Goal: Information Seeking & Learning: Learn about a topic

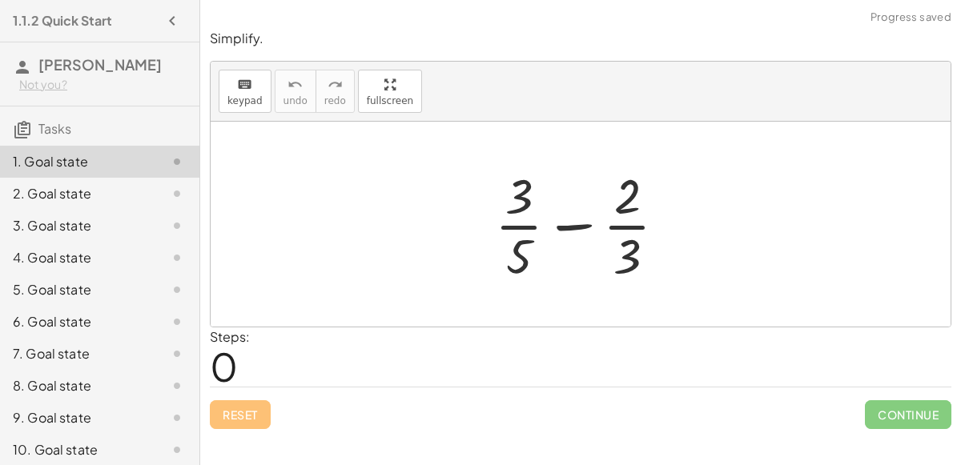
click at [575, 216] on div at bounding box center [587, 224] width 200 height 123
drag, startPoint x: 518, startPoint y: 260, endPoint x: 503, endPoint y: 252, distance: 17.2
click at [503, 252] on div at bounding box center [587, 224] width 200 height 123
drag, startPoint x: 635, startPoint y: 252, endPoint x: 498, endPoint y: 181, distance: 153.4
click at [498, 181] on div at bounding box center [587, 224] width 200 height 123
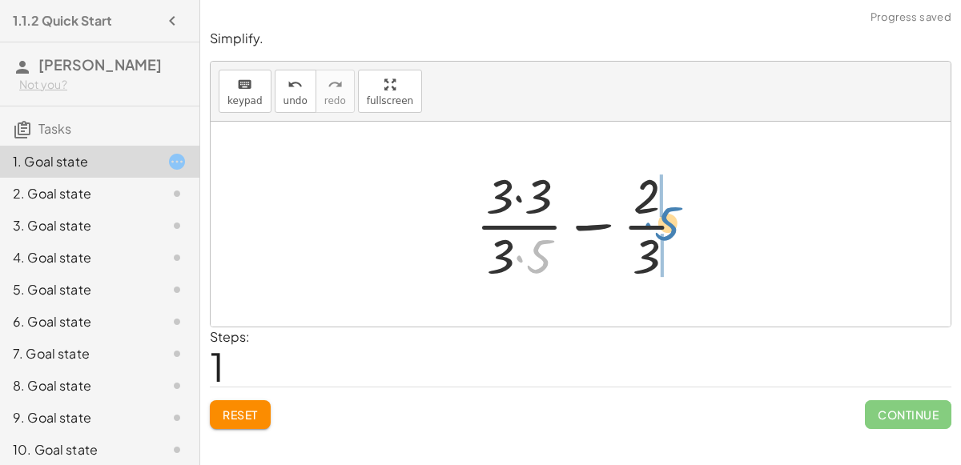
drag, startPoint x: 541, startPoint y: 265, endPoint x: 670, endPoint y: 228, distance: 134.1
click at [670, 228] on div at bounding box center [588, 224] width 240 height 123
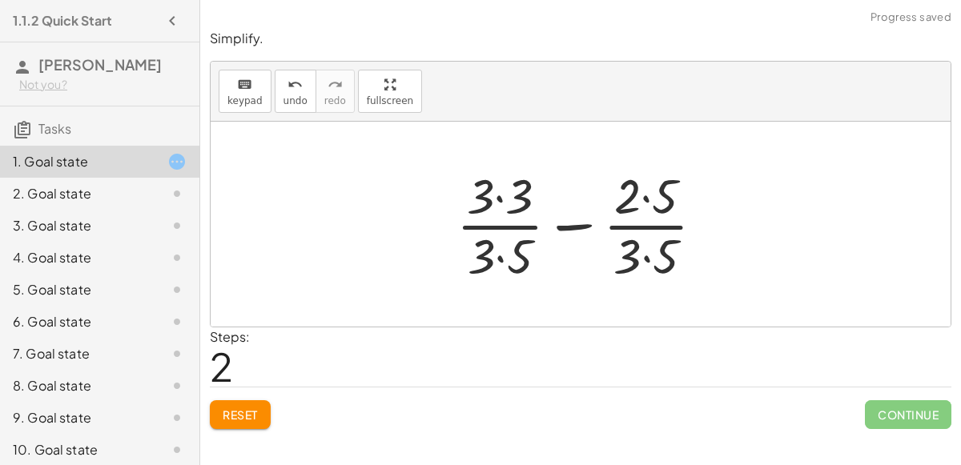
click at [644, 198] on div at bounding box center [587, 224] width 276 height 123
click at [644, 252] on div at bounding box center [587, 224] width 276 height 123
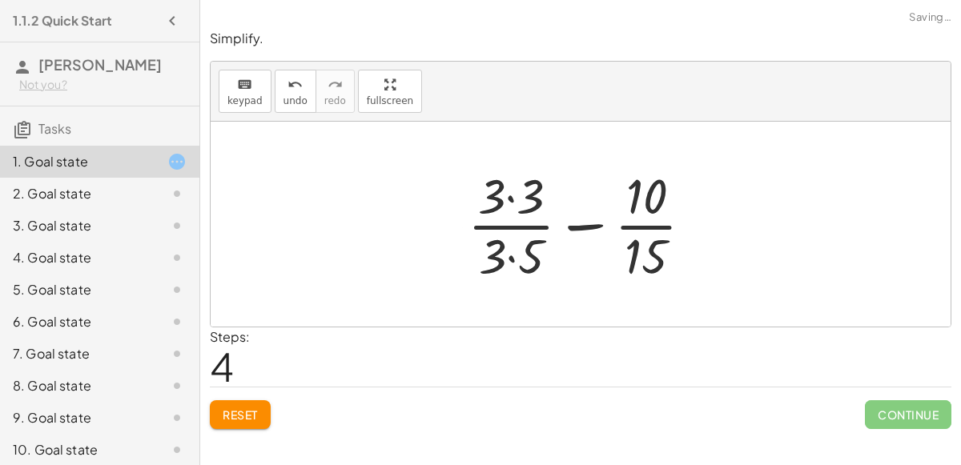
click at [508, 248] on div at bounding box center [587, 224] width 254 height 123
click at [519, 168] on div at bounding box center [587, 224] width 254 height 123
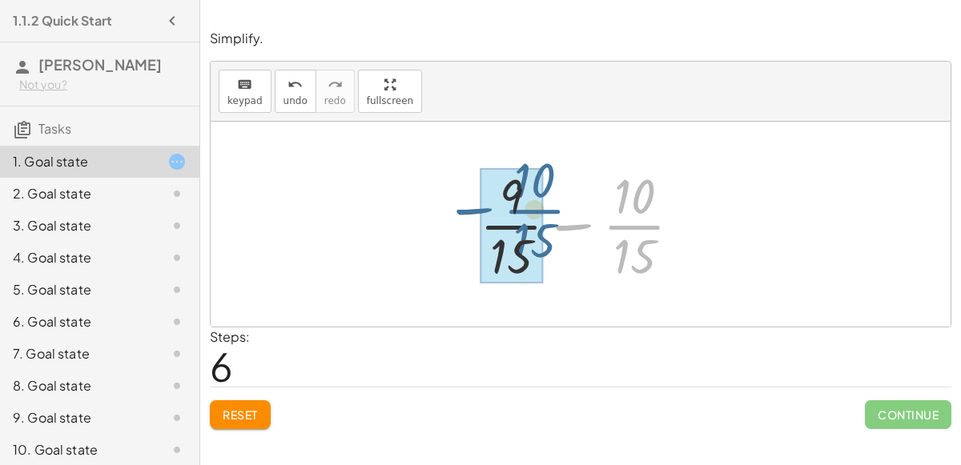
drag, startPoint x: 631, startPoint y: 231, endPoint x: 526, endPoint y: 219, distance: 106.4
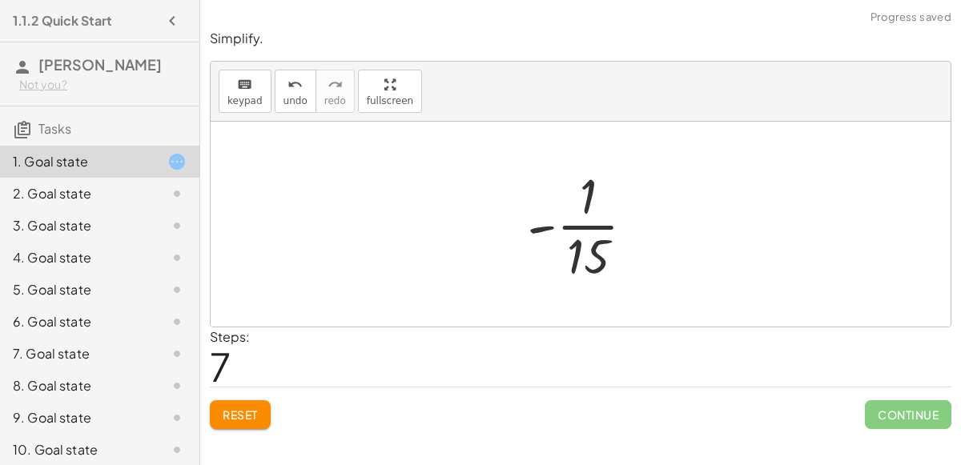
click at [538, 230] on div at bounding box center [587, 224] width 137 height 123
click at [606, 258] on div at bounding box center [587, 224] width 137 height 123
click at [598, 256] on div at bounding box center [587, 224] width 137 height 123
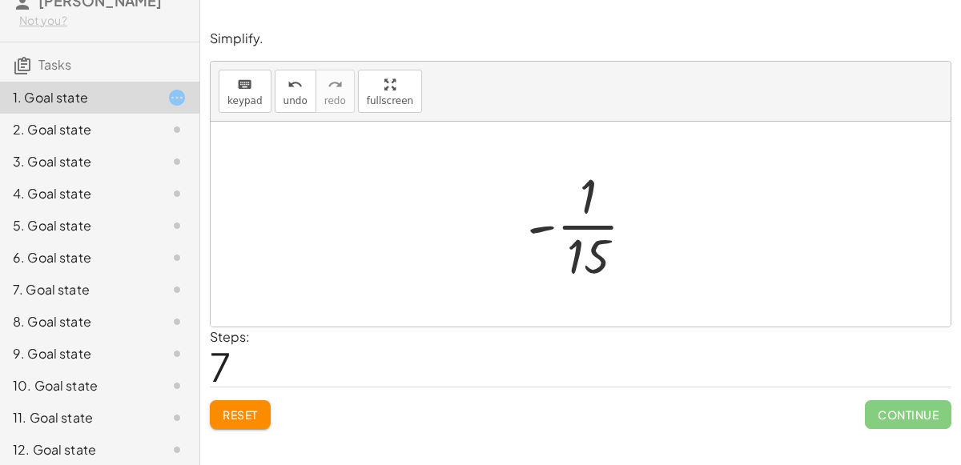
scroll to position [70, 0]
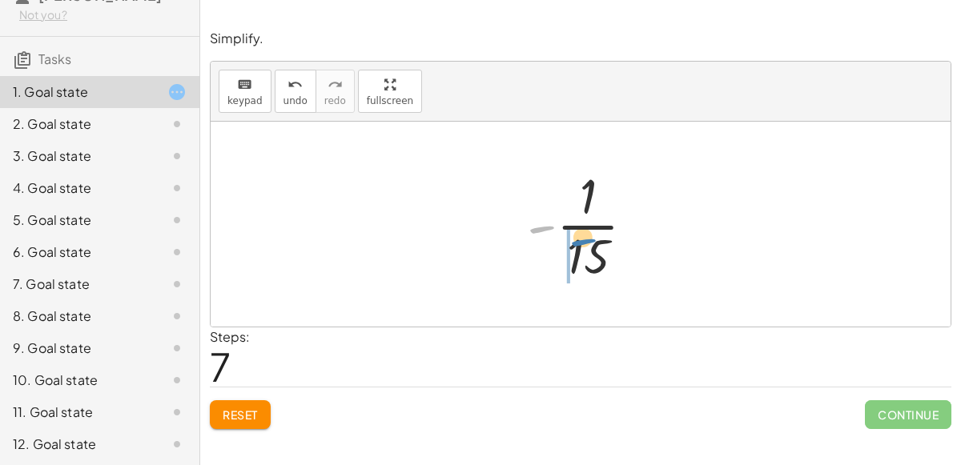
drag, startPoint x: 547, startPoint y: 227, endPoint x: 588, endPoint y: 240, distance: 42.8
click at [588, 240] on div at bounding box center [587, 224] width 137 height 123
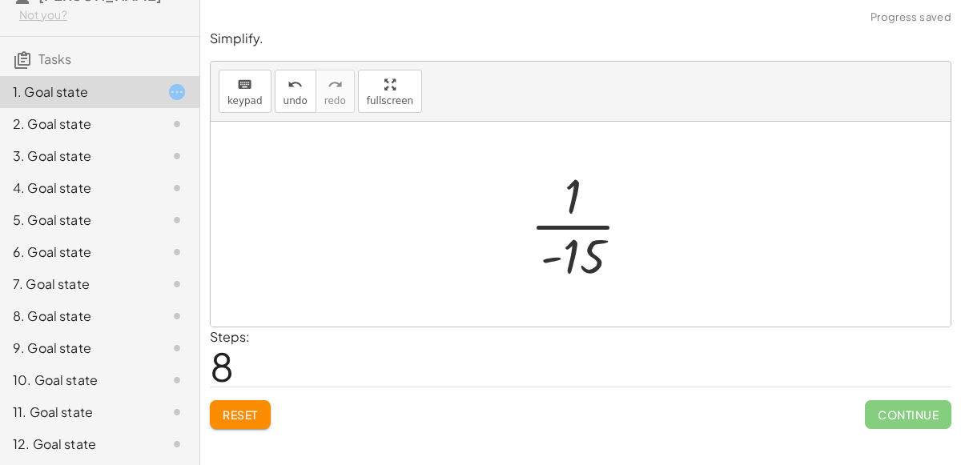
click at [582, 246] on div at bounding box center [587, 224] width 130 height 123
drag, startPoint x: 566, startPoint y: 260, endPoint x: 572, endPoint y: 180, distance: 79.5
click at [572, 180] on div at bounding box center [587, 224] width 130 height 123
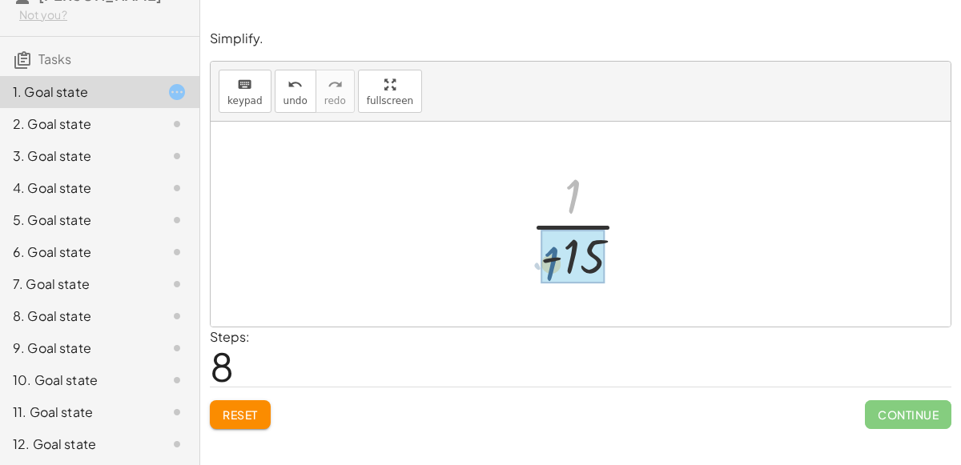
drag, startPoint x: 568, startPoint y: 197, endPoint x: 546, endPoint y: 260, distance: 66.4
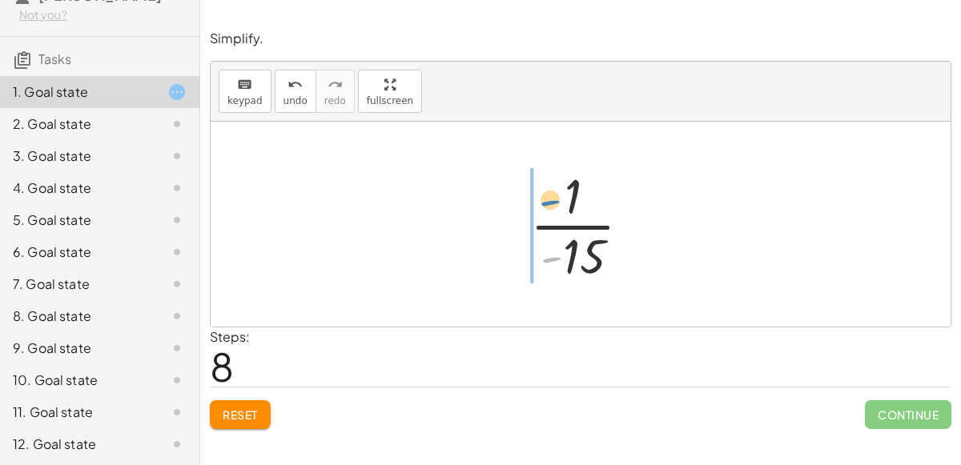
drag, startPoint x: 551, startPoint y: 262, endPoint x: 541, endPoint y: 215, distance: 48.4
click at [541, 215] on div at bounding box center [587, 224] width 130 height 123
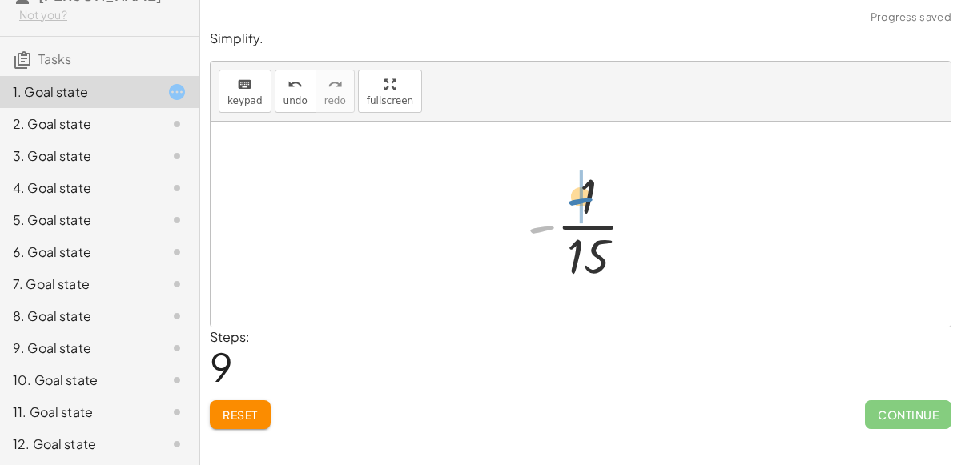
drag, startPoint x: 541, startPoint y: 227, endPoint x: 578, endPoint y: 199, distance: 46.3
click at [578, 199] on div at bounding box center [587, 224] width 137 height 123
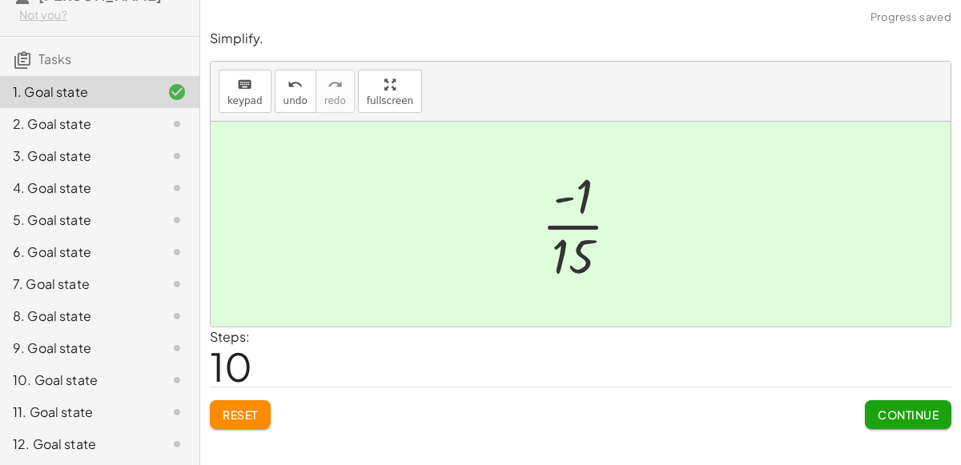
click at [899, 421] on button "Continue" at bounding box center [908, 415] width 87 height 29
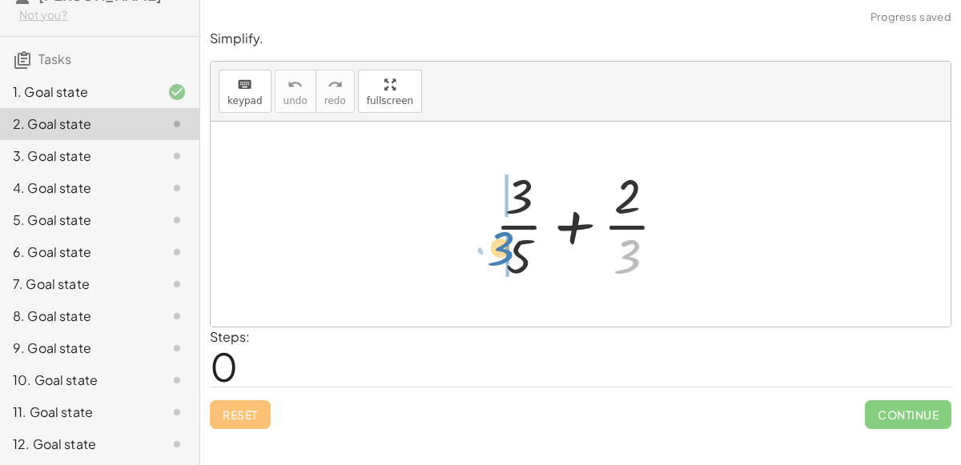
drag, startPoint x: 620, startPoint y: 256, endPoint x: 497, endPoint y: 249, distance: 123.6
click at [497, 249] on div at bounding box center [587, 224] width 200 height 123
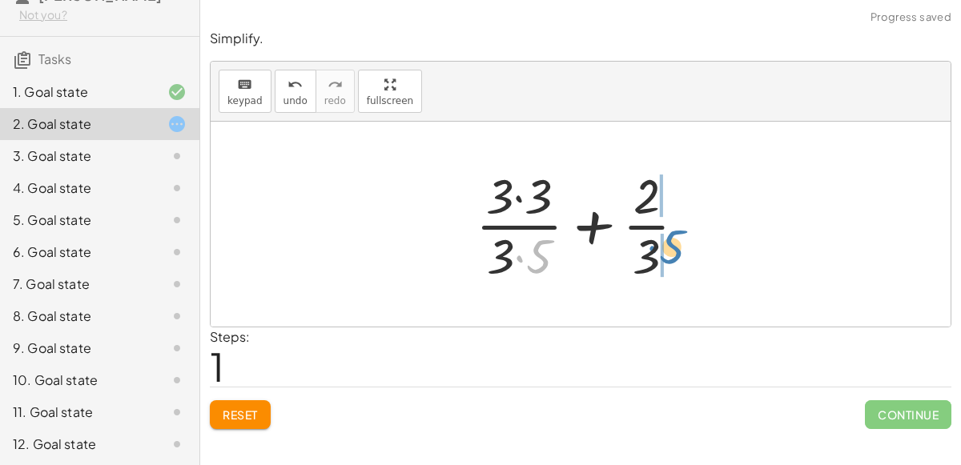
drag, startPoint x: 539, startPoint y: 260, endPoint x: 666, endPoint y: 247, distance: 127.2
click at [666, 247] on div at bounding box center [588, 224] width 240 height 123
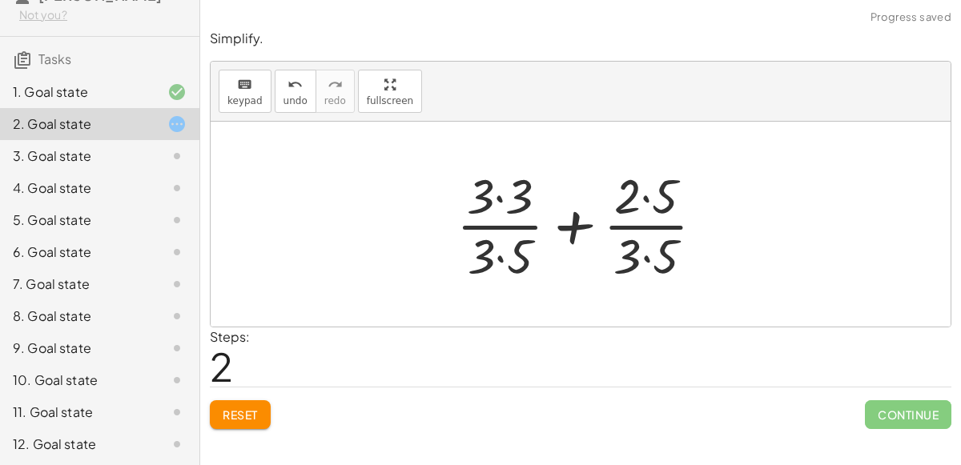
click at [641, 243] on div at bounding box center [587, 224] width 276 height 123
click at [502, 253] on div at bounding box center [587, 224] width 276 height 123
click at [500, 210] on div at bounding box center [587, 224] width 276 height 123
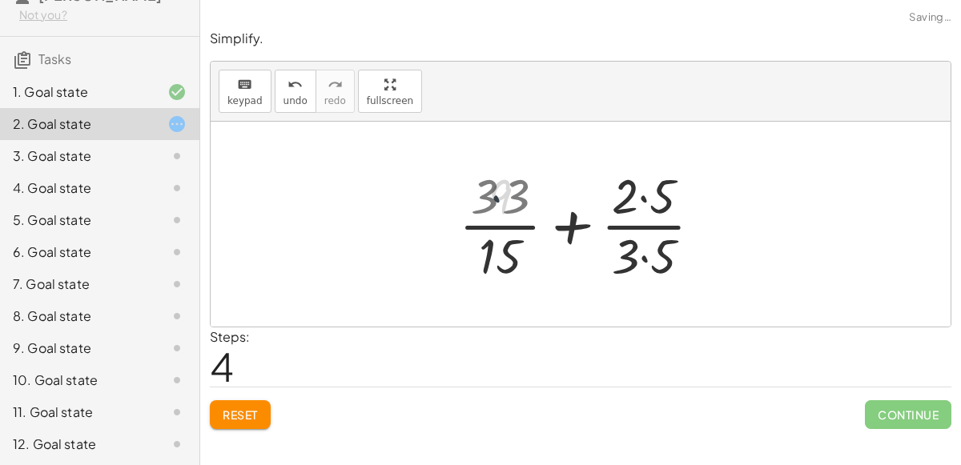
click at [495, 188] on div at bounding box center [587, 224] width 252 height 123
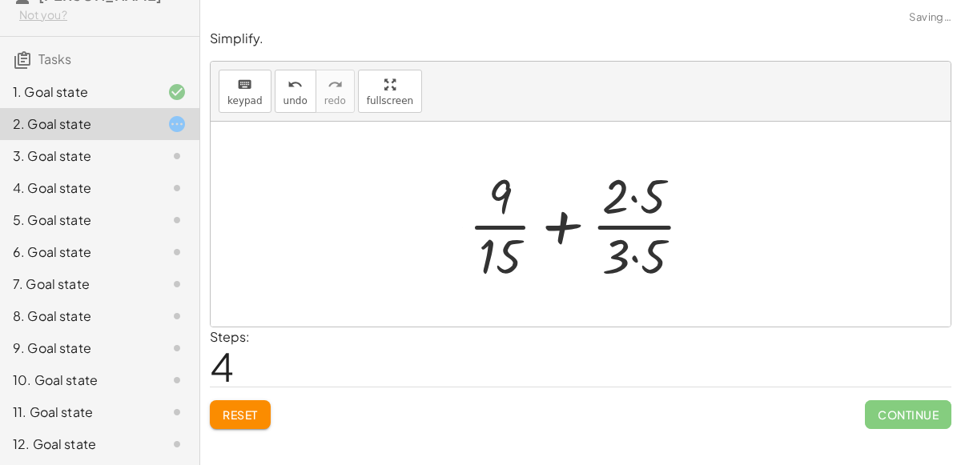
click at [643, 187] on div at bounding box center [587, 224] width 252 height 123
click at [626, 263] on div at bounding box center [587, 224] width 252 height 123
click at [632, 261] on div at bounding box center [587, 224] width 252 height 123
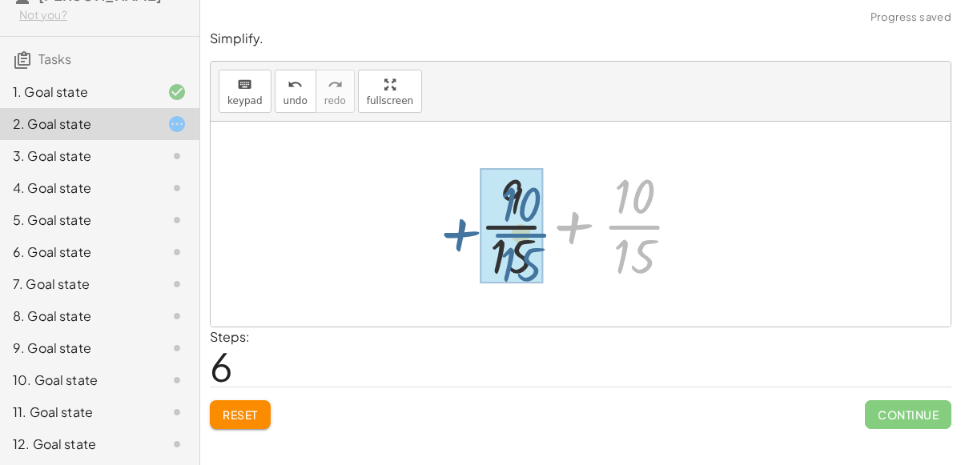
drag, startPoint x: 631, startPoint y: 225, endPoint x: 519, endPoint y: 233, distance: 111.6
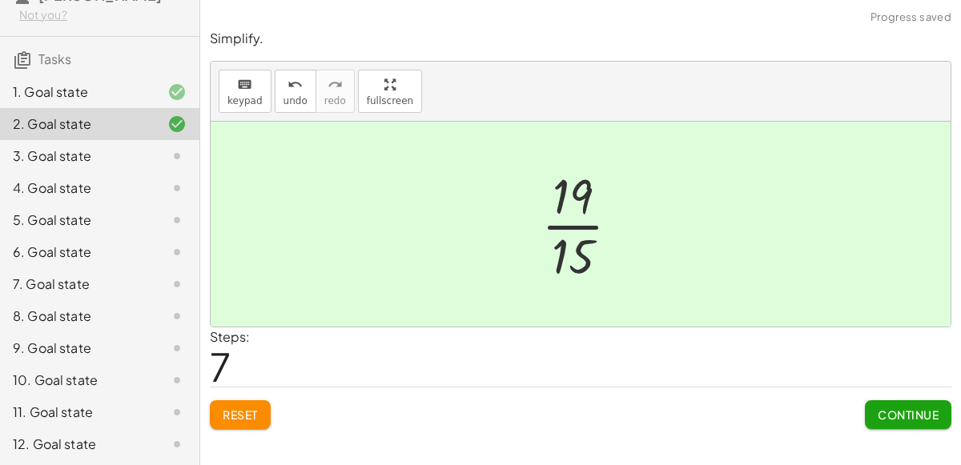
click at [894, 418] on span "Continue" at bounding box center [908, 415] width 61 height 14
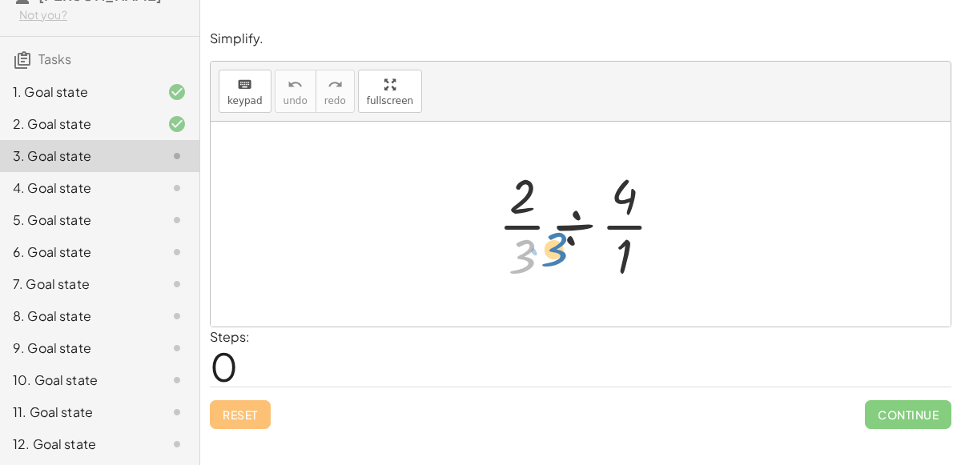
drag, startPoint x: 534, startPoint y: 241, endPoint x: 538, endPoint y: 233, distance: 9.3
click at [538, 233] on div at bounding box center [587, 224] width 194 height 123
drag, startPoint x: 625, startPoint y: 248, endPoint x: 646, endPoint y: 272, distance: 31.2
click at [646, 272] on div at bounding box center [587, 224] width 194 height 123
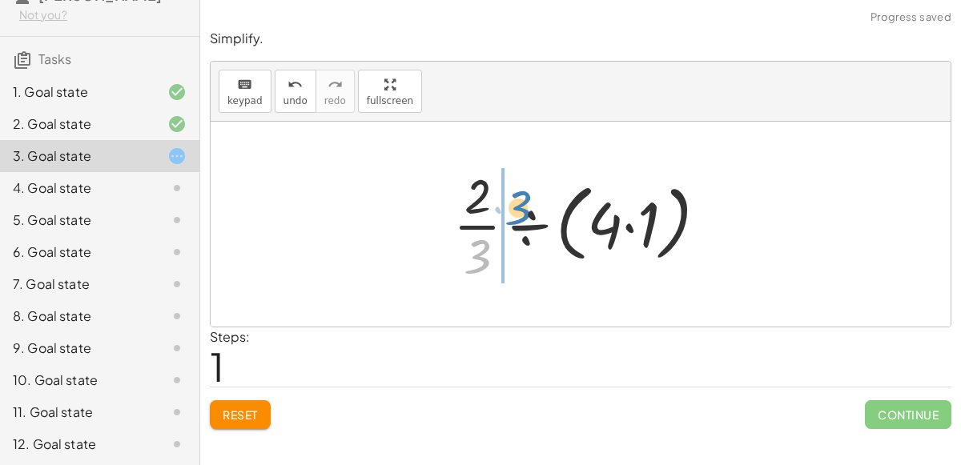
drag, startPoint x: 486, startPoint y: 251, endPoint x: 523, endPoint y: 203, distance: 60.6
click at [523, 203] on div at bounding box center [586, 224] width 283 height 123
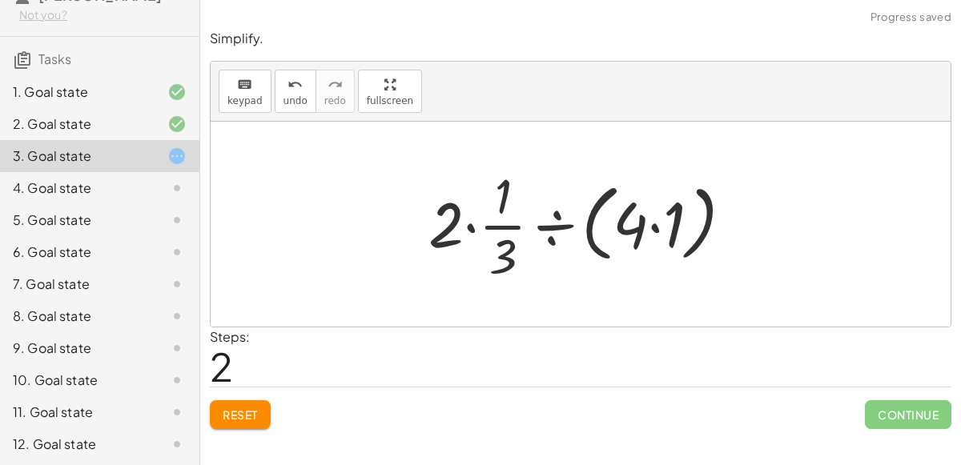
click at [466, 230] on div at bounding box center [587, 224] width 333 height 123
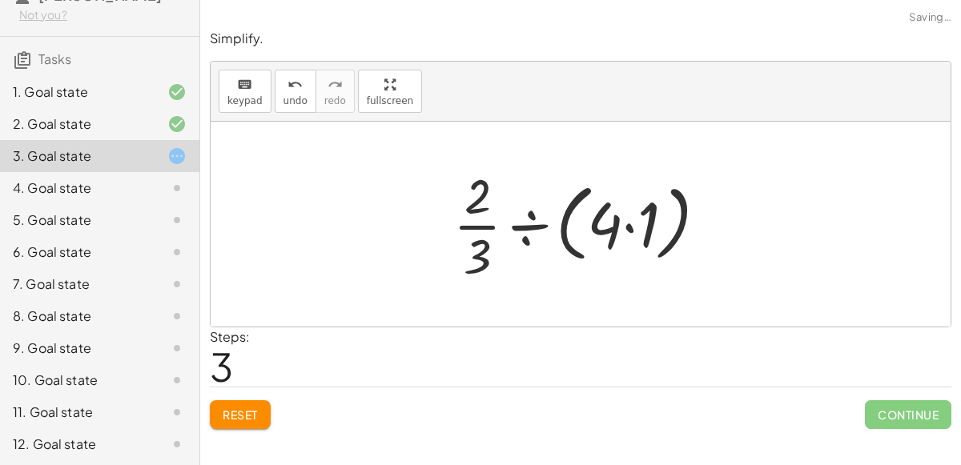
click at [624, 230] on div at bounding box center [586, 224] width 283 height 123
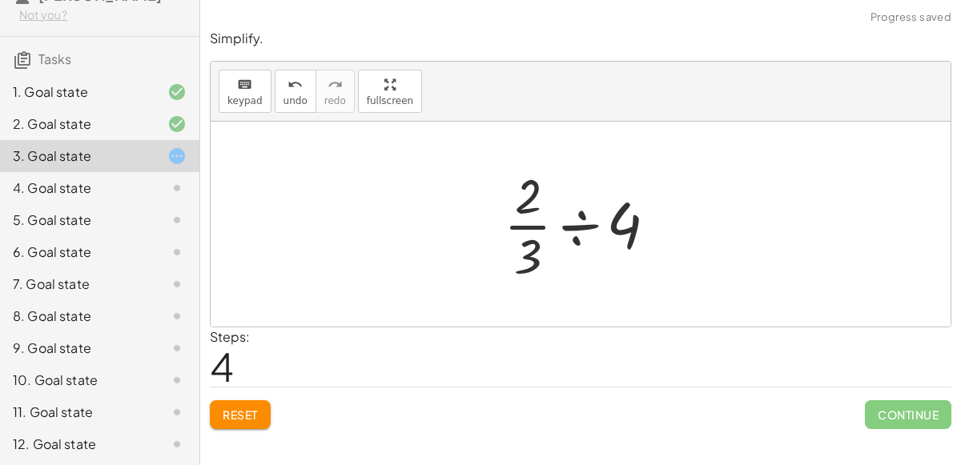
click at [573, 232] on div at bounding box center [587, 224] width 182 height 123
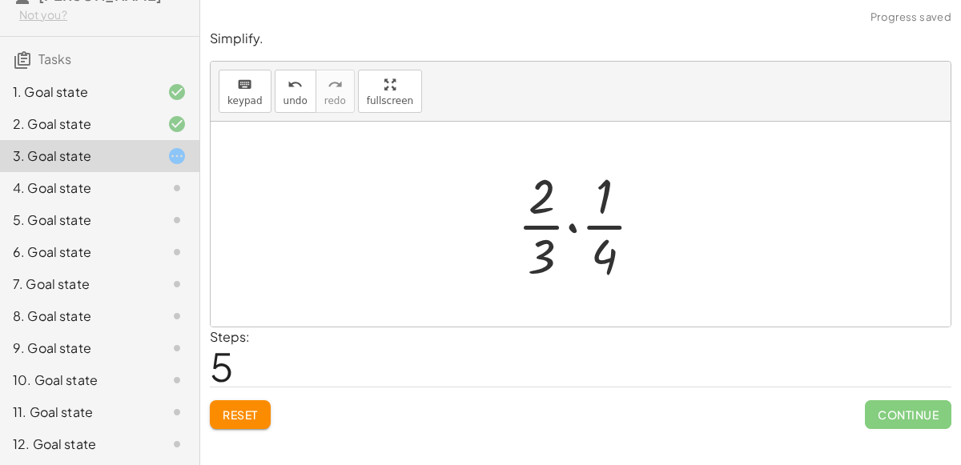
click at [610, 264] on div at bounding box center [587, 224] width 155 height 123
drag, startPoint x: 545, startPoint y: 256, endPoint x: 621, endPoint y: 254, distance: 76.1
click at [621, 254] on div at bounding box center [587, 224] width 155 height 123
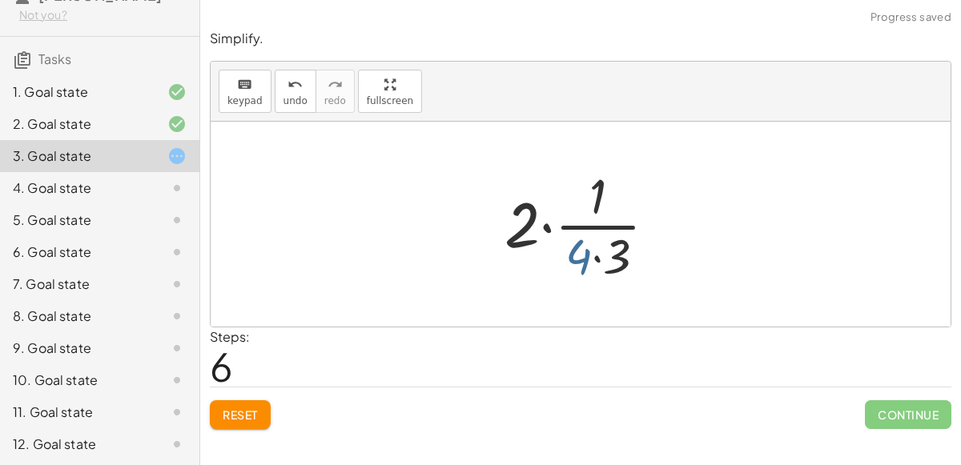
click at [581, 258] on div at bounding box center [587, 224] width 180 height 123
click at [592, 259] on div at bounding box center [587, 224] width 180 height 123
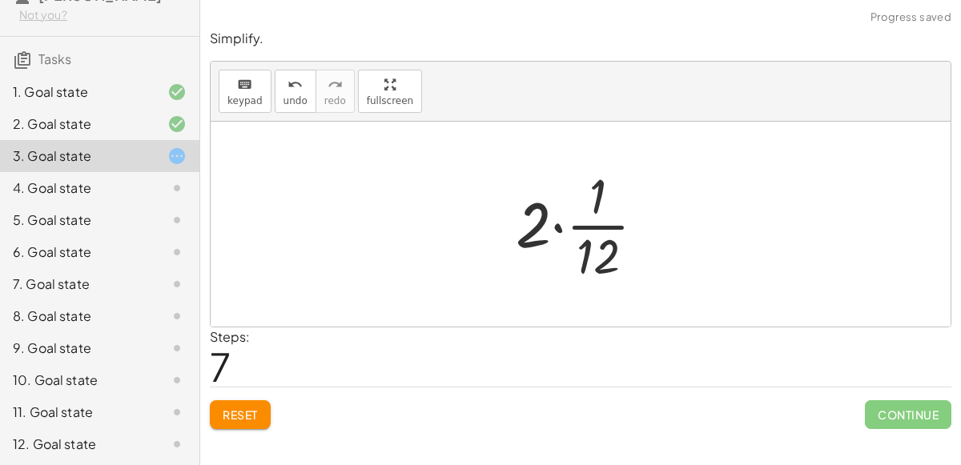
click at [598, 200] on div at bounding box center [587, 224] width 159 height 123
drag, startPoint x: 533, startPoint y: 227, endPoint x: 591, endPoint y: 211, distance: 60.6
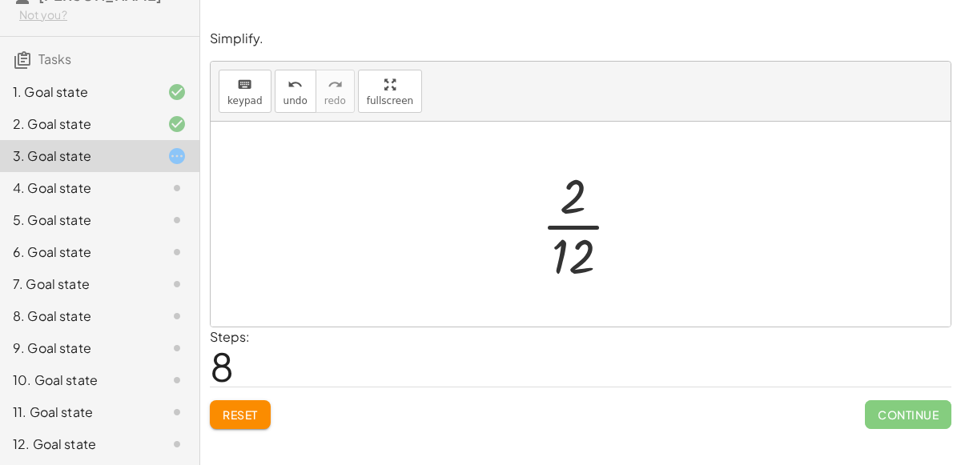
click at [570, 245] on div at bounding box center [588, 224] width 108 height 123
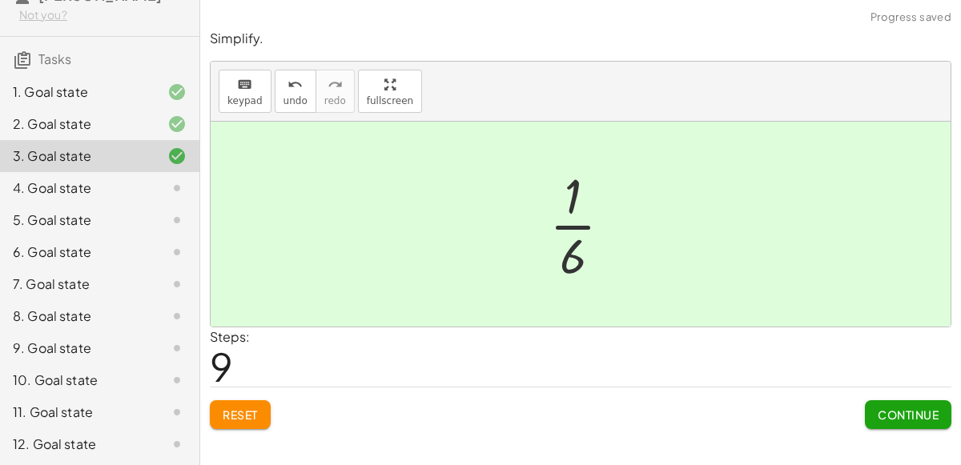
click at [896, 405] on button "Continue" at bounding box center [908, 415] width 87 height 29
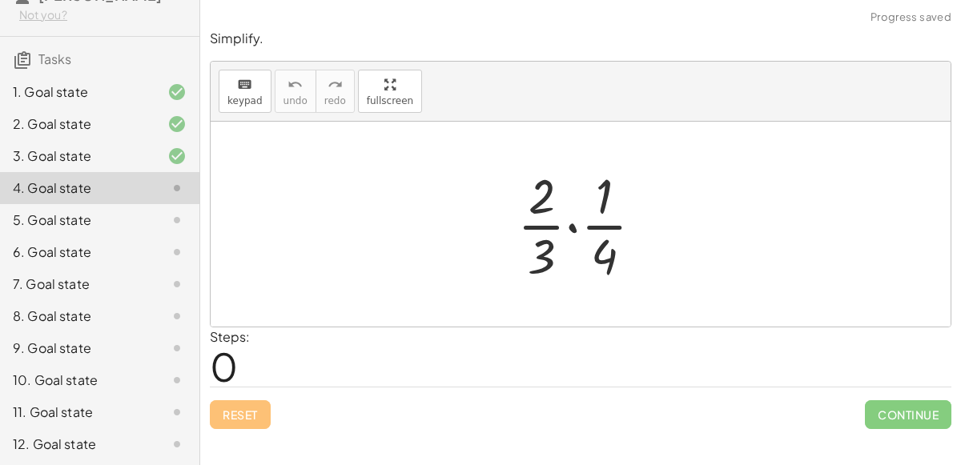
scroll to position [0, 0]
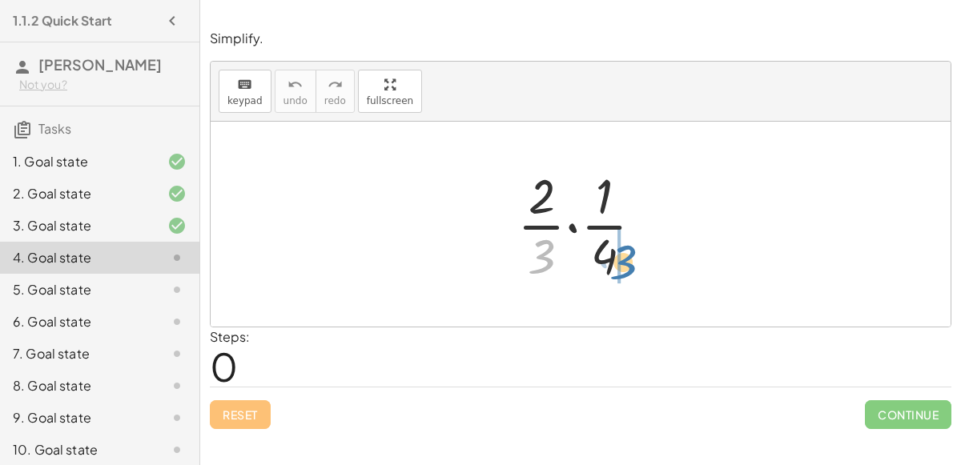
drag, startPoint x: 546, startPoint y: 241, endPoint x: 626, endPoint y: 248, distance: 80.4
click at [626, 248] on div at bounding box center [587, 224] width 155 height 123
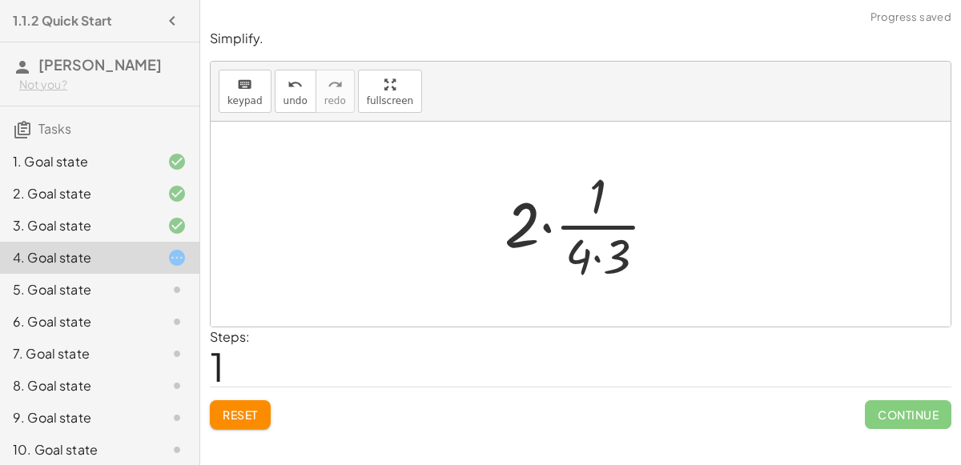
click at [598, 257] on div at bounding box center [587, 224] width 180 height 123
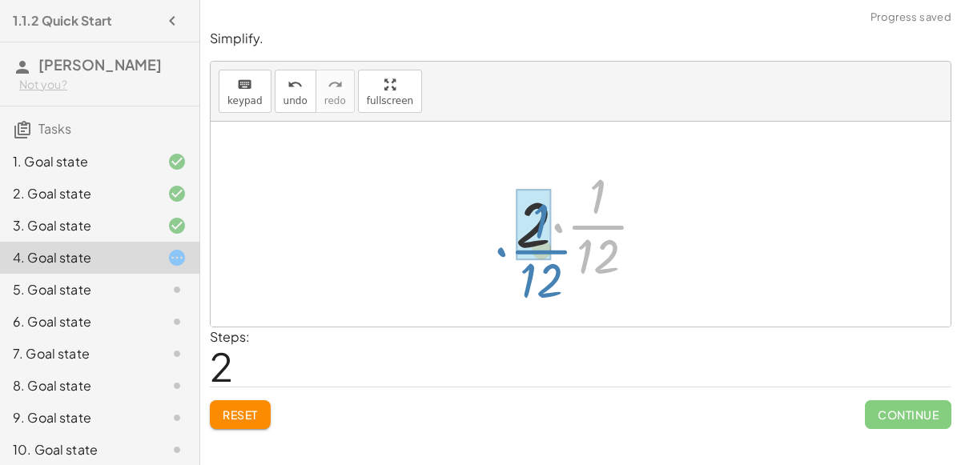
drag, startPoint x: 597, startPoint y: 225, endPoint x: 535, endPoint y: 245, distance: 64.9
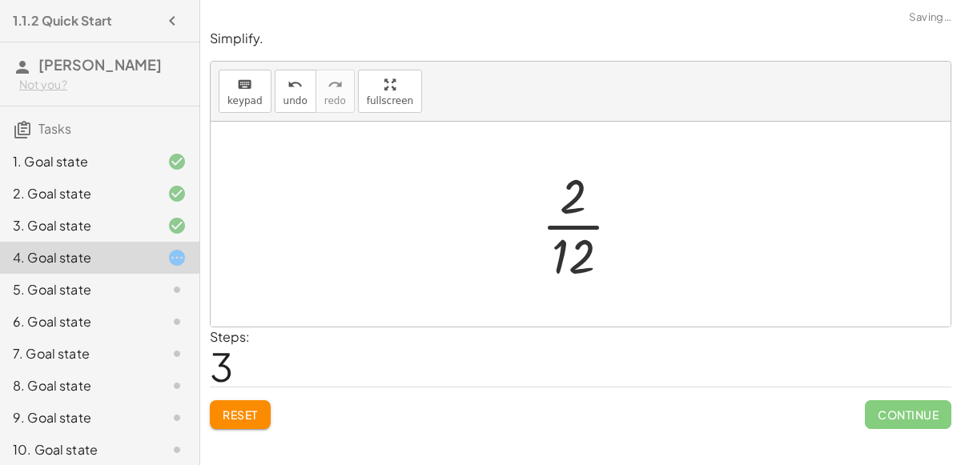
click at [575, 236] on div at bounding box center [588, 224] width 108 height 123
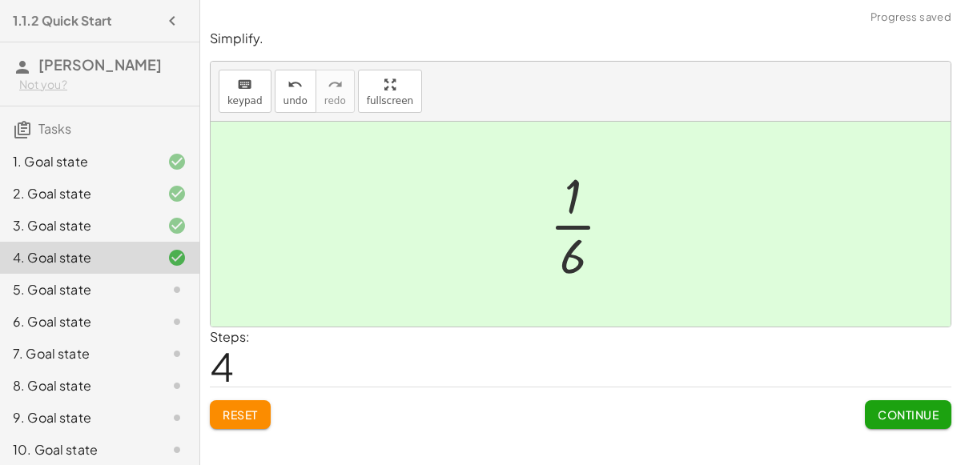
click at [884, 411] on span "Continue" at bounding box center [908, 415] width 61 height 14
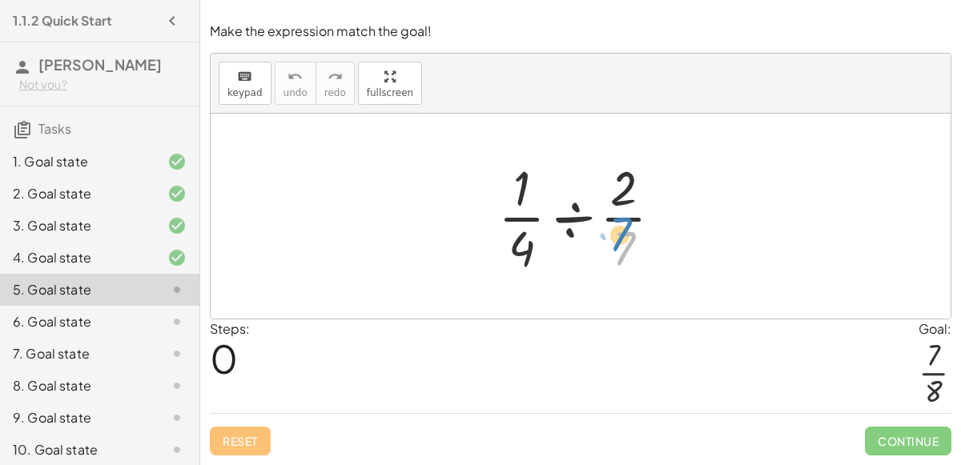
drag, startPoint x: 626, startPoint y: 245, endPoint x: 614, endPoint y: 231, distance: 18.8
click at [614, 231] on div at bounding box center [586, 216] width 193 height 123
drag, startPoint x: 533, startPoint y: 207, endPoint x: 480, endPoint y: 206, distance: 52.9
click at [480, 206] on div "· · 1 · 4 · · 1 · 4 ÷ · 2 · 7" at bounding box center [580, 216] width 213 height 131
click at [558, 223] on div at bounding box center [586, 216] width 193 height 123
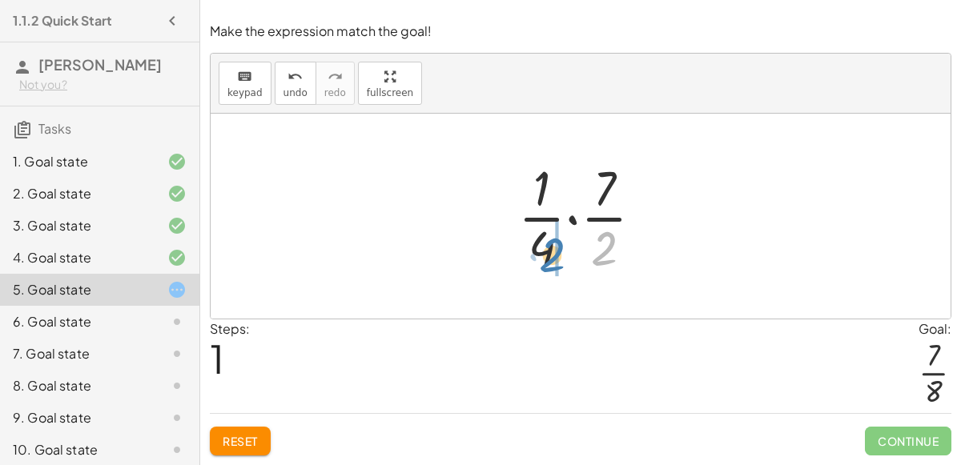
drag, startPoint x: 602, startPoint y: 251, endPoint x: 553, endPoint y: 256, distance: 49.9
click at [553, 256] on div at bounding box center [587, 216] width 154 height 123
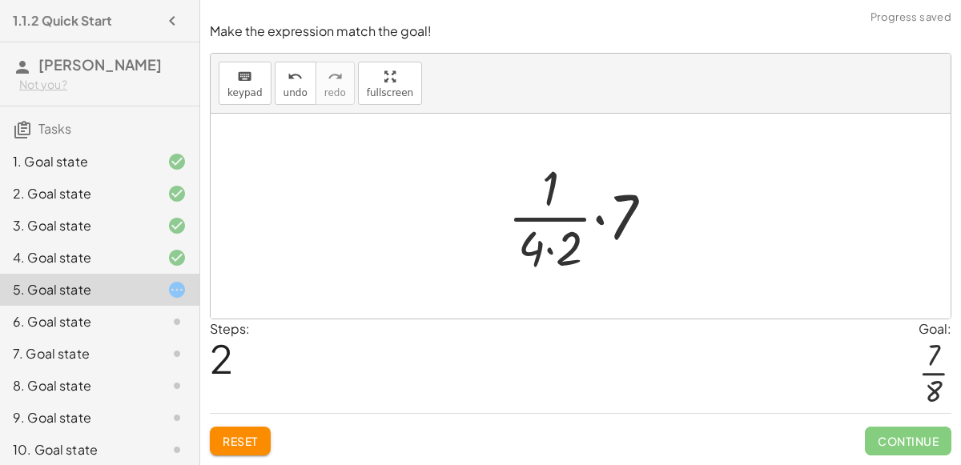
click at [614, 233] on div at bounding box center [587, 216] width 174 height 123
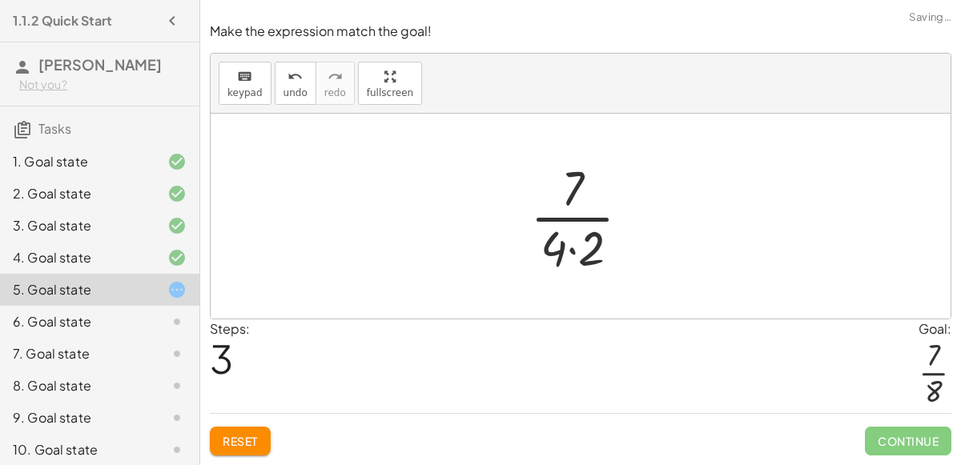
click at [577, 256] on div at bounding box center [586, 216] width 129 height 123
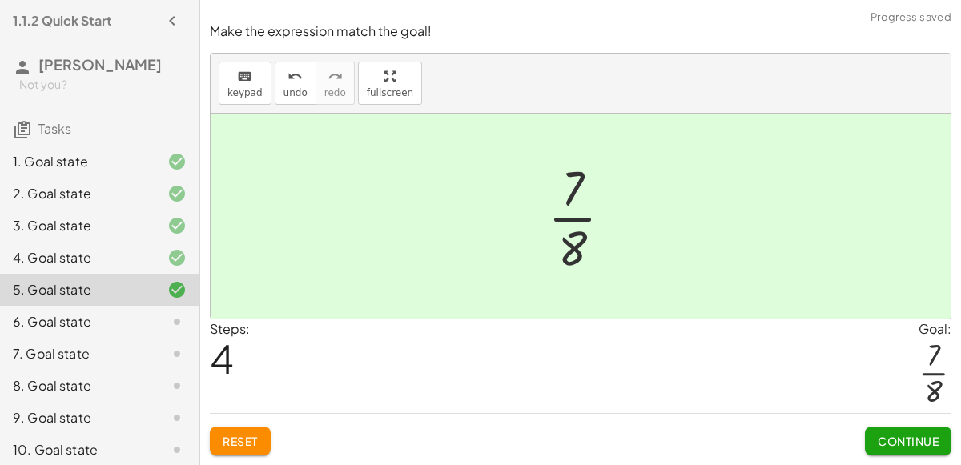
click at [888, 441] on span "Continue" at bounding box center [908, 441] width 61 height 14
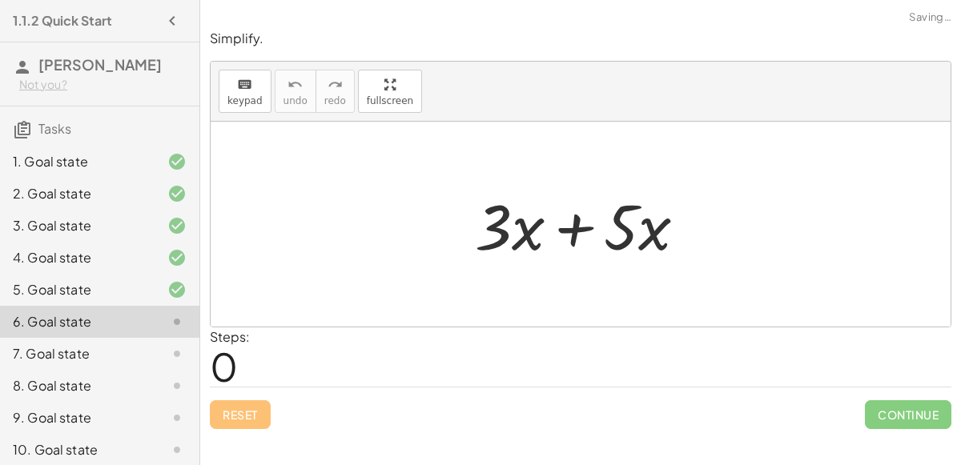
click at [520, 244] on div at bounding box center [587, 224] width 241 height 83
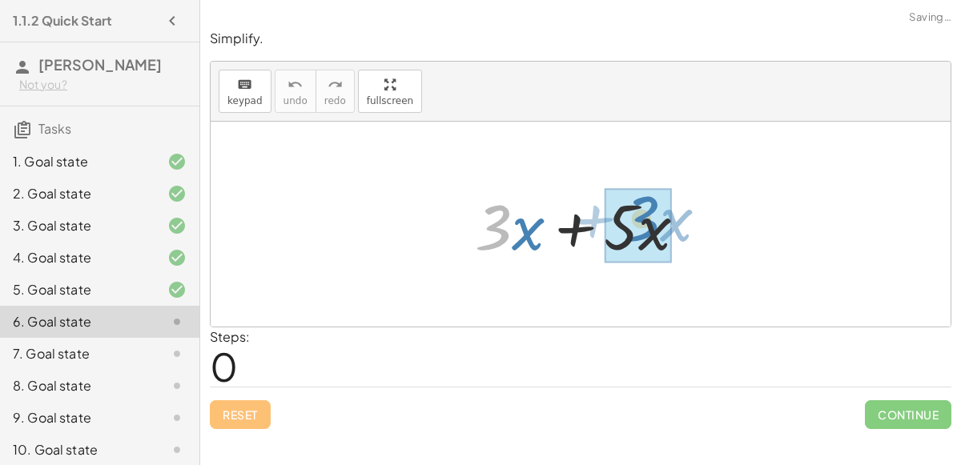
drag, startPoint x: 503, startPoint y: 234, endPoint x: 646, endPoint y: 226, distance: 142.8
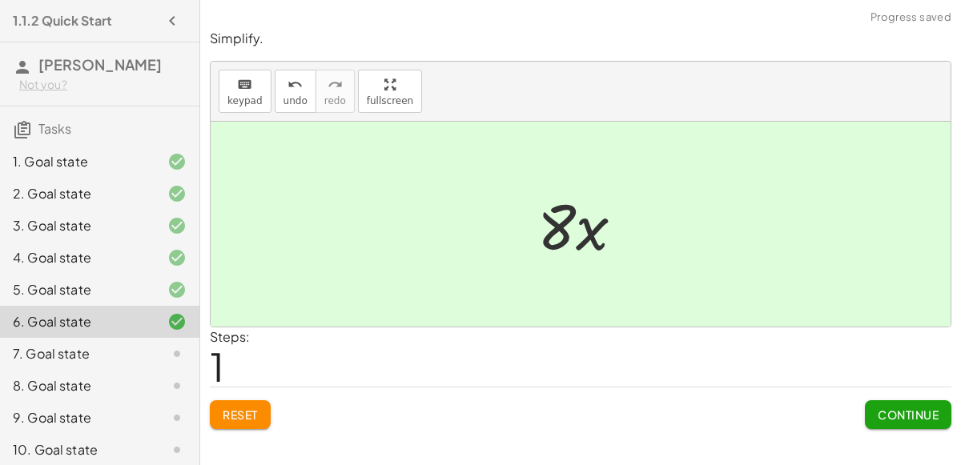
click at [920, 413] on span "Continue" at bounding box center [908, 415] width 61 height 14
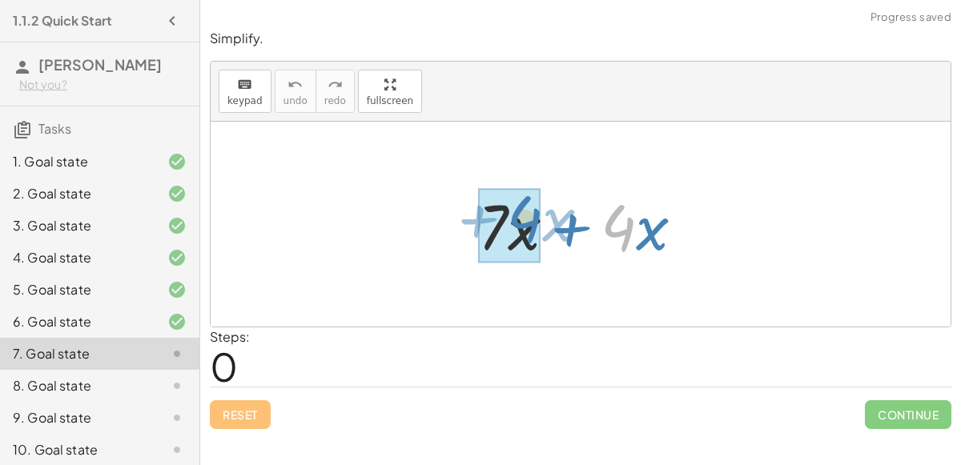
drag, startPoint x: 610, startPoint y: 240, endPoint x: 520, endPoint y: 232, distance: 90.2
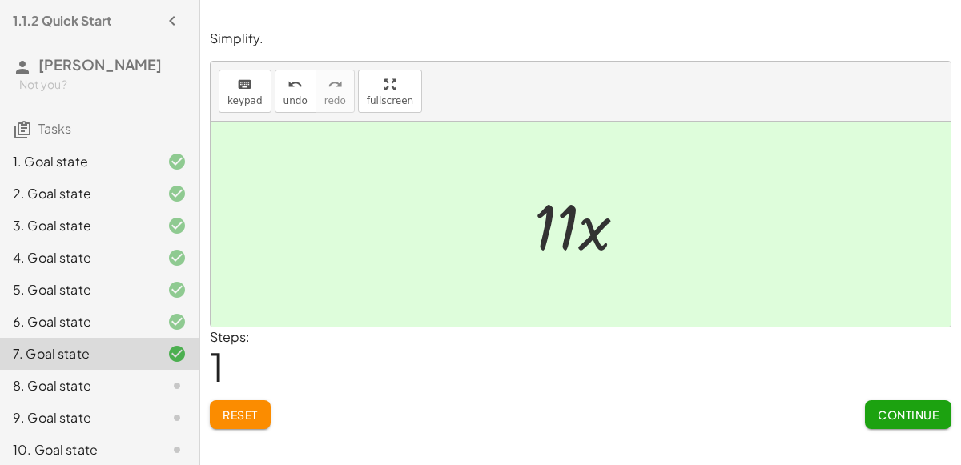
click at [919, 405] on button "Continue" at bounding box center [908, 415] width 87 height 29
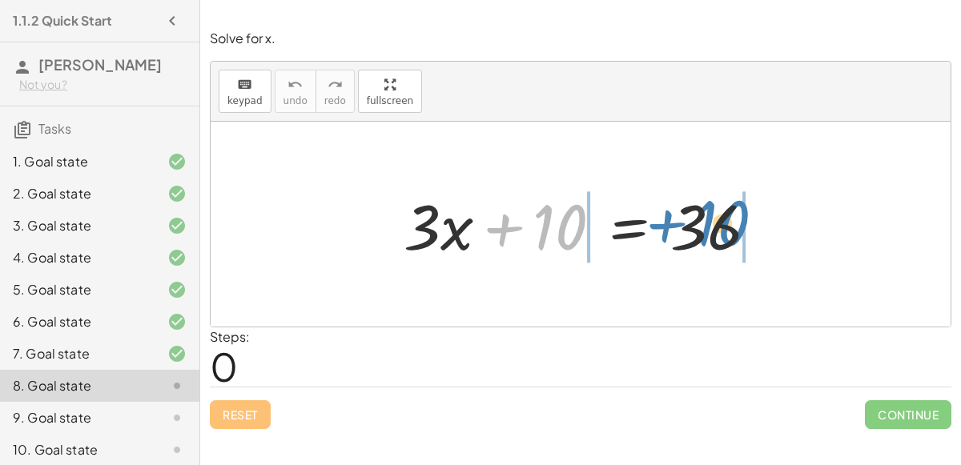
drag, startPoint x: 549, startPoint y: 230, endPoint x: 707, endPoint y: 224, distance: 157.9
click at [707, 224] on div at bounding box center [587, 224] width 383 height 83
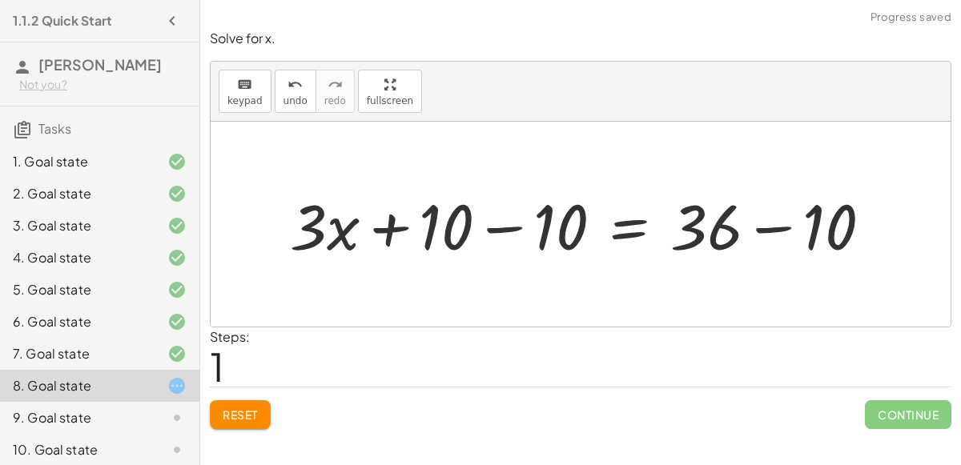
click at [501, 230] on div at bounding box center [587, 224] width 611 height 83
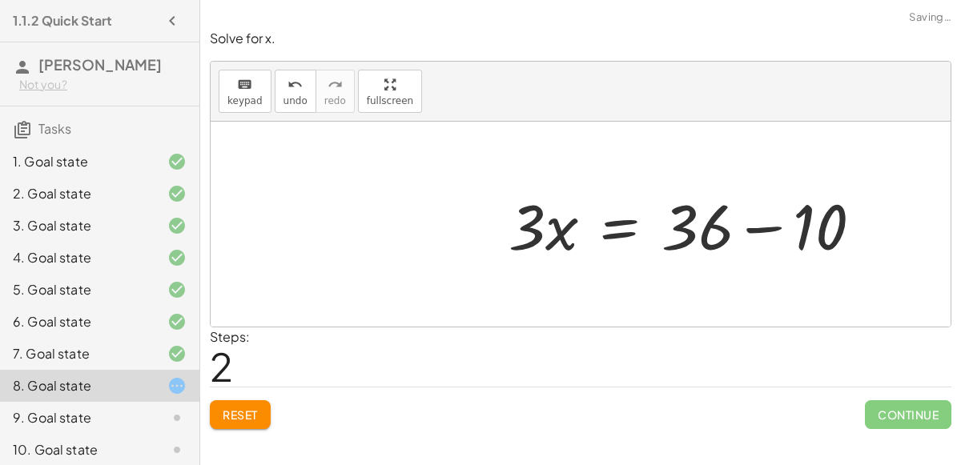
click at [763, 230] on div at bounding box center [692, 224] width 383 height 83
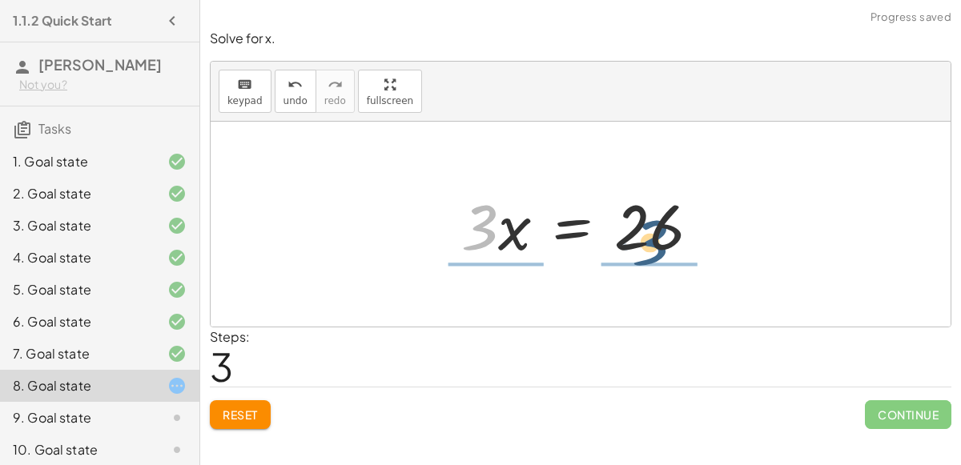
drag, startPoint x: 485, startPoint y: 238, endPoint x: 654, endPoint y: 255, distance: 169.9
click at [654, 255] on div at bounding box center [587, 224] width 268 height 83
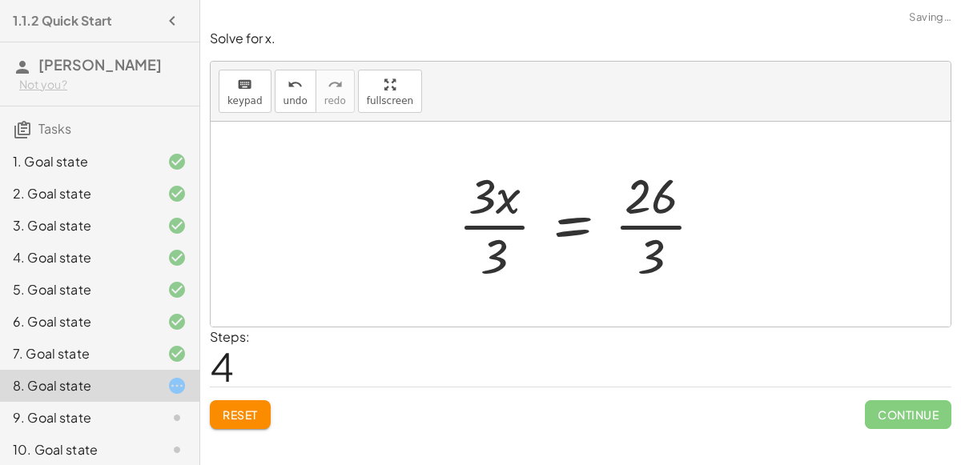
click at [652, 236] on div at bounding box center [587, 224] width 274 height 123
click at [472, 220] on div at bounding box center [587, 224] width 274 height 123
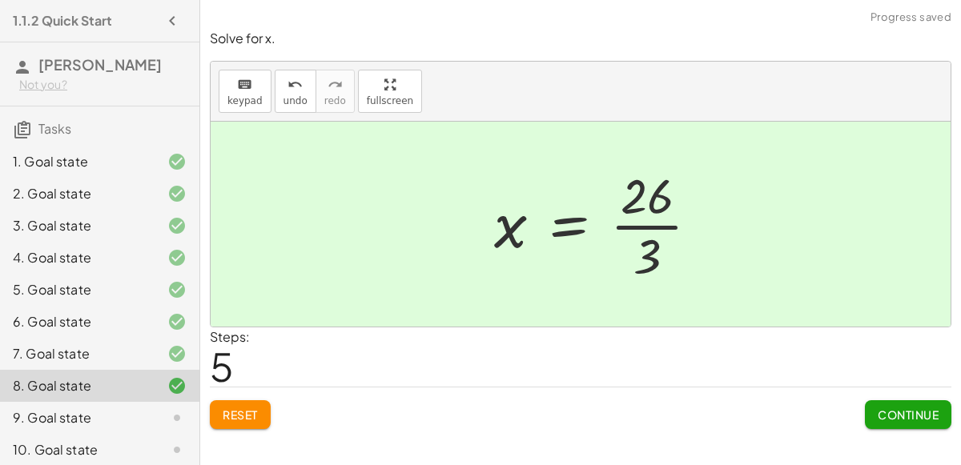
click at [644, 204] on div at bounding box center [603, 224] width 234 height 123
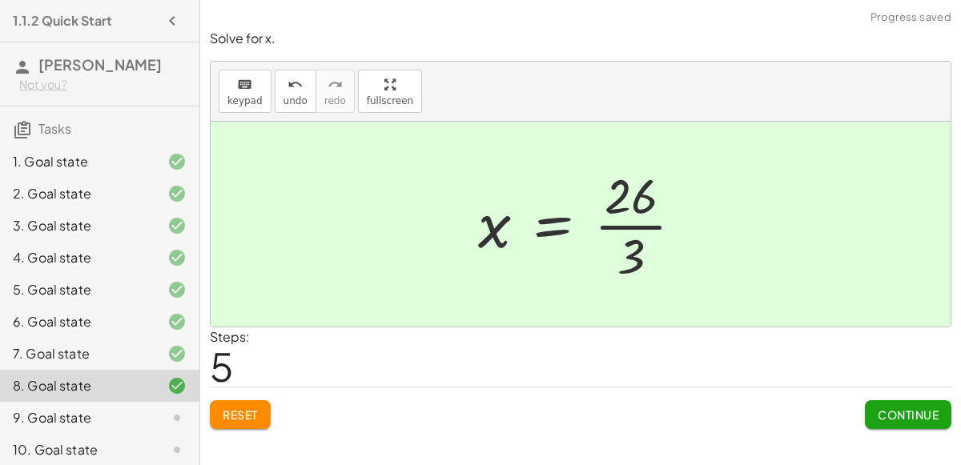
click at [885, 411] on span "Continue" at bounding box center [908, 415] width 61 height 14
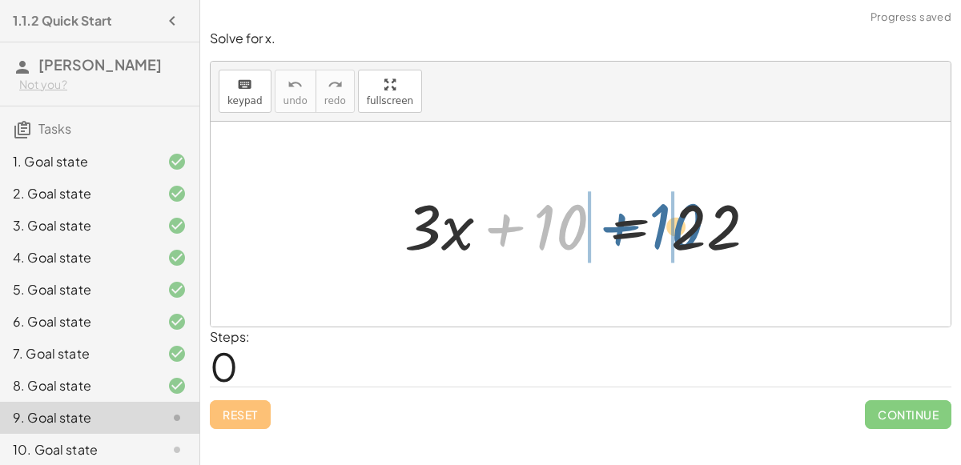
drag, startPoint x: 544, startPoint y: 236, endPoint x: 659, endPoint y: 235, distance: 114.6
click at [659, 235] on div at bounding box center [587, 224] width 381 height 83
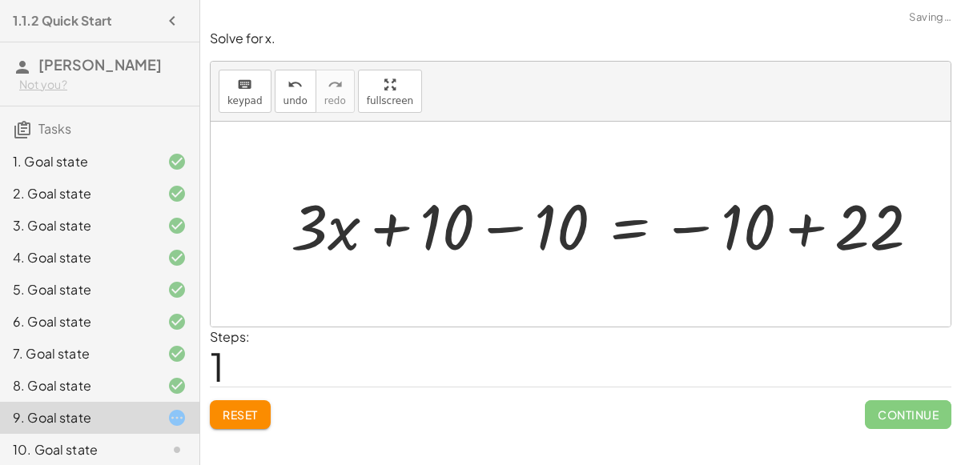
click at [493, 227] on div at bounding box center [612, 224] width 659 height 83
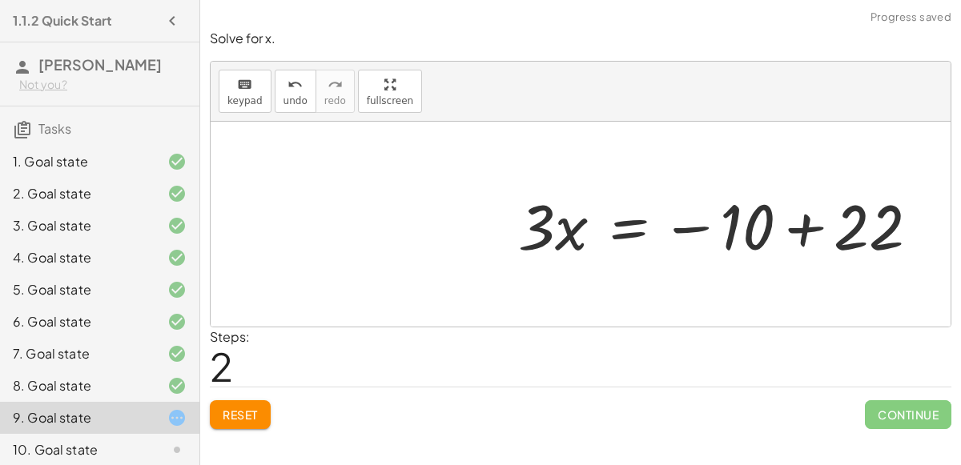
click at [807, 221] on div at bounding box center [725, 224] width 430 height 83
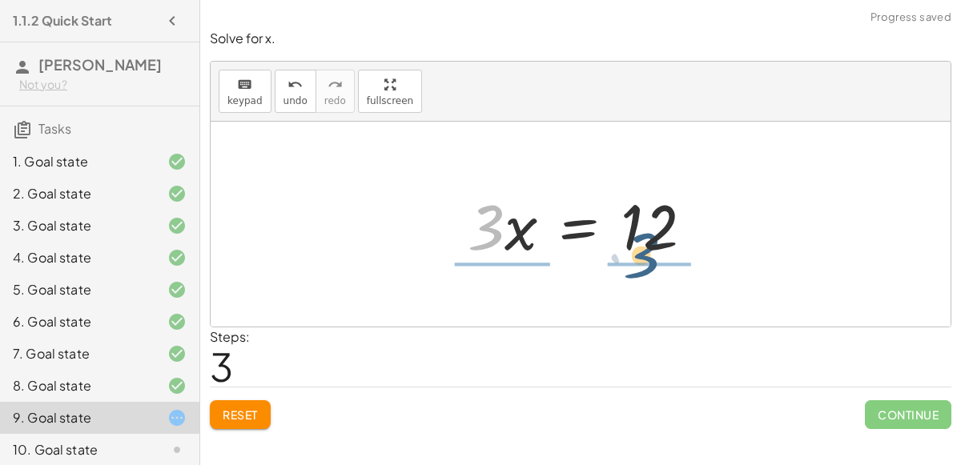
drag, startPoint x: 477, startPoint y: 240, endPoint x: 655, endPoint y: 269, distance: 179.4
click at [655, 269] on div "+ · 3 · x + 10 = 22 + · 3 · x + 10 − 10 = − 10 + 22 + · 3 · x + 0 = − 10 + 22 ·…" at bounding box center [581, 224] width 740 height 205
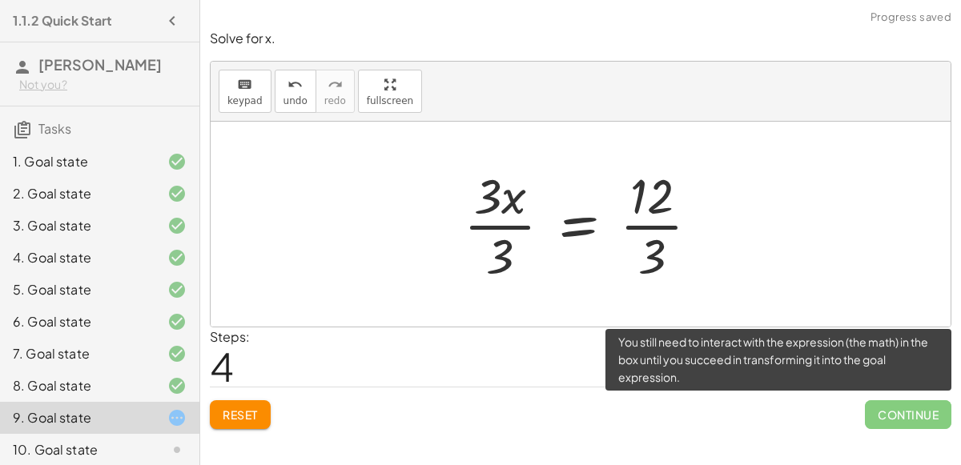
click at [896, 417] on span "Continue" at bounding box center [908, 415] width 87 height 29
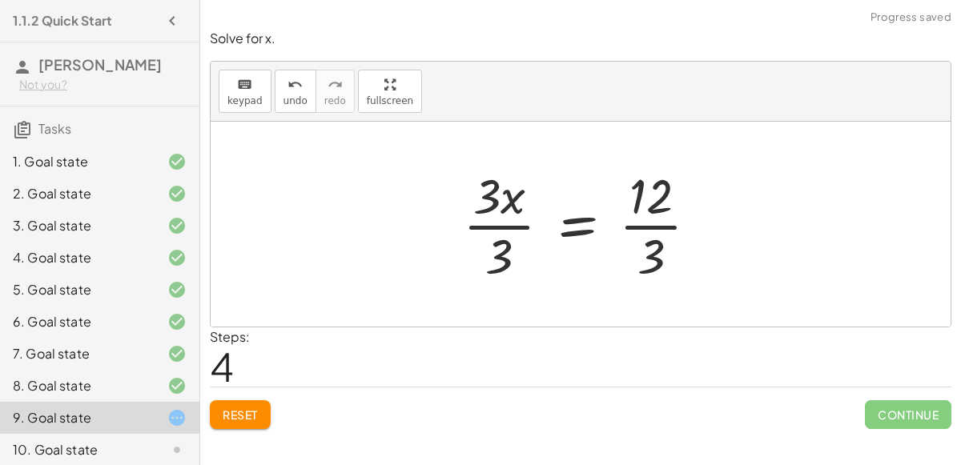
click at [639, 202] on div at bounding box center [587, 224] width 264 height 123
click at [490, 229] on div at bounding box center [587, 224] width 264 height 123
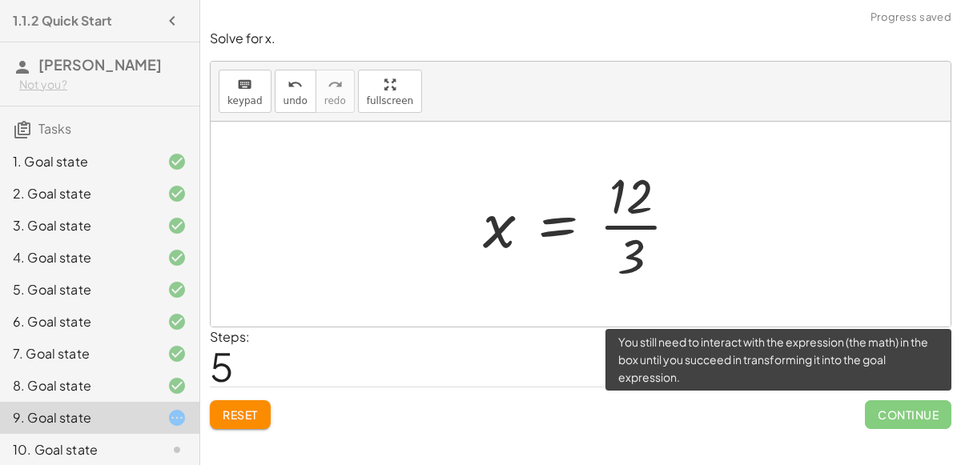
click at [643, 238] on div at bounding box center [587, 224] width 224 height 123
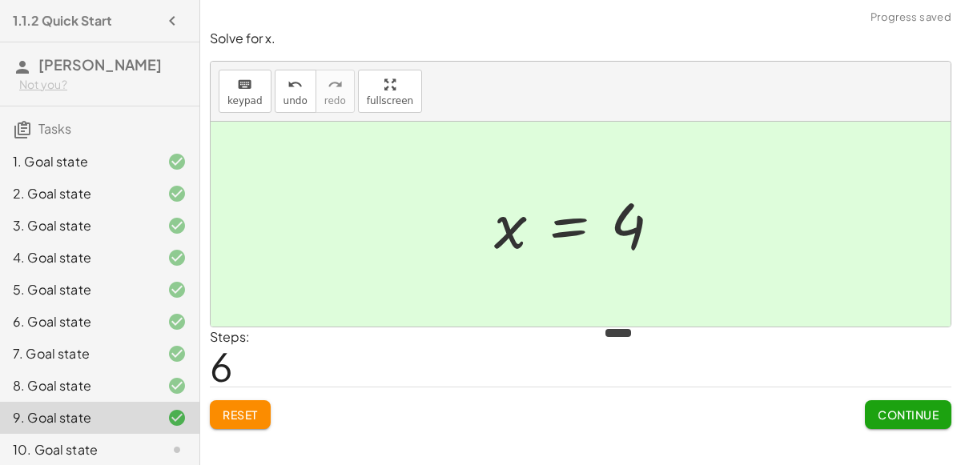
click at [922, 417] on span "Continue" at bounding box center [908, 415] width 61 height 14
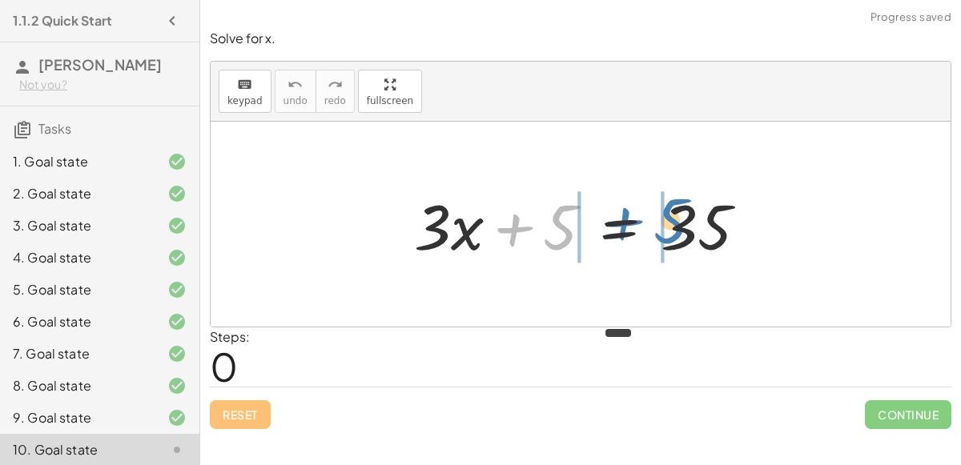
drag, startPoint x: 559, startPoint y: 234, endPoint x: 667, endPoint y: 226, distance: 108.5
click at [667, 226] on div at bounding box center [587, 224] width 362 height 83
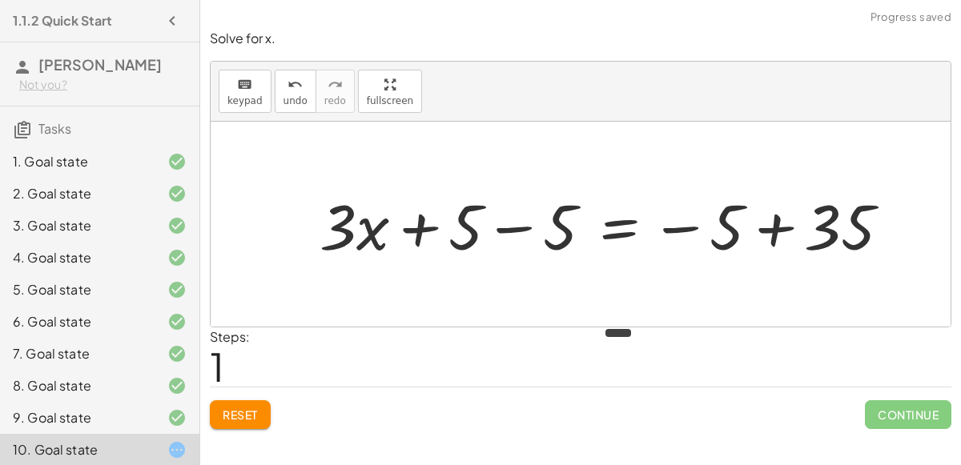
click at [523, 230] on div at bounding box center [612, 224] width 600 height 83
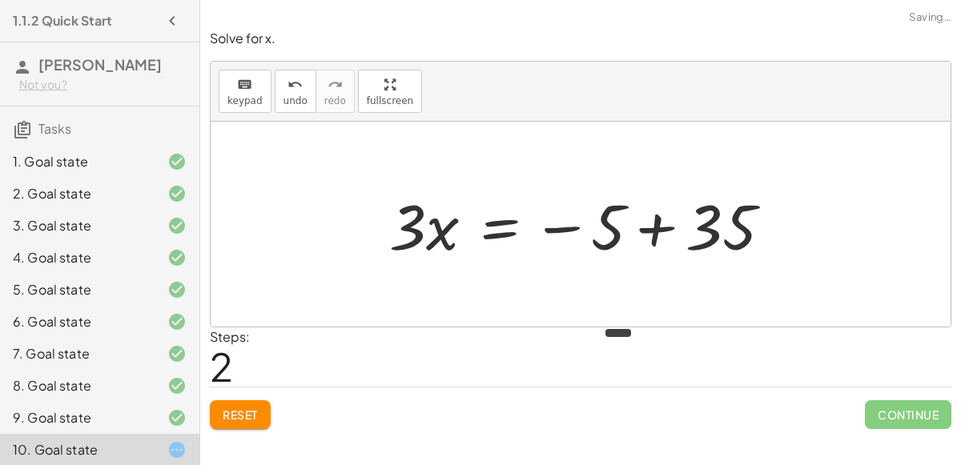
click at [765, 235] on div at bounding box center [586, 224] width 411 height 83
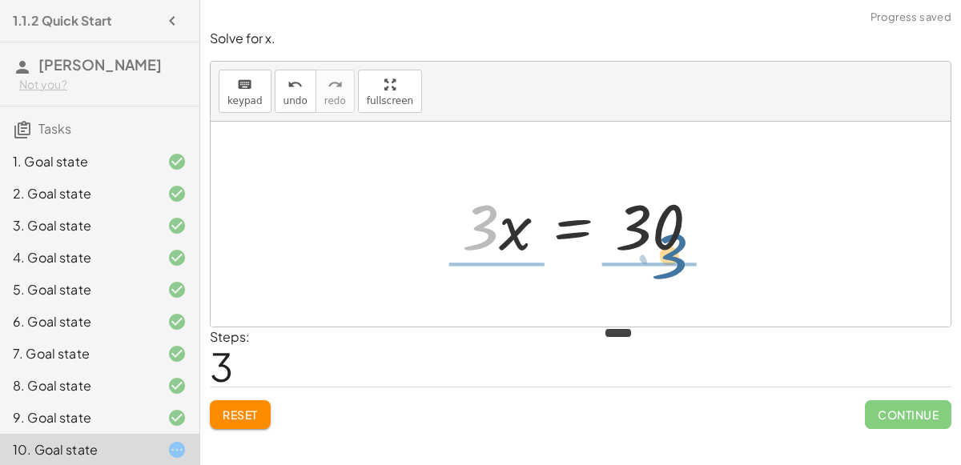
drag, startPoint x: 494, startPoint y: 228, endPoint x: 681, endPoint y: 256, distance: 189.7
click at [681, 256] on div at bounding box center [586, 224] width 265 height 83
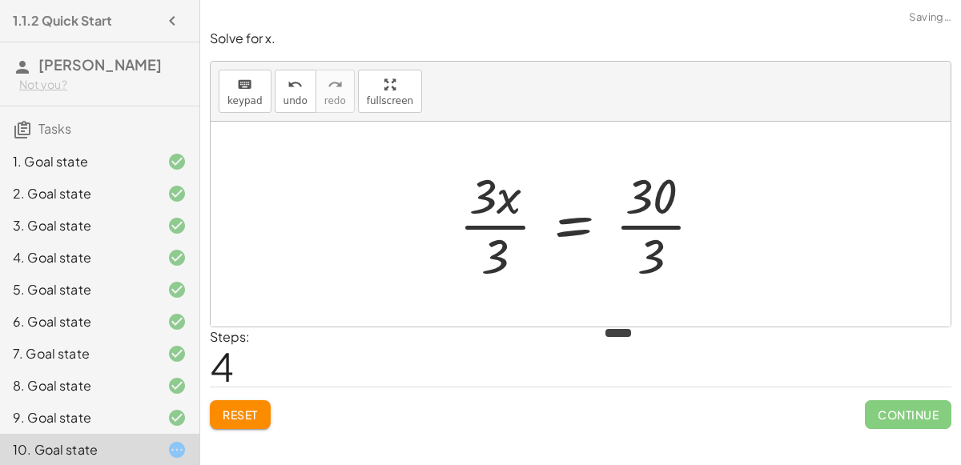
click at [495, 201] on div at bounding box center [587, 224] width 272 height 123
click at [504, 229] on div at bounding box center [587, 224] width 272 height 123
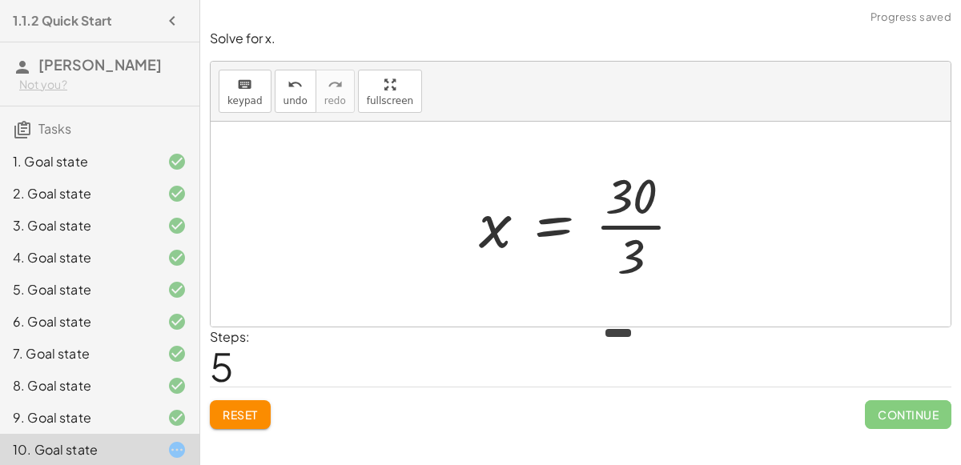
click at [658, 212] on div at bounding box center [587, 224] width 232 height 123
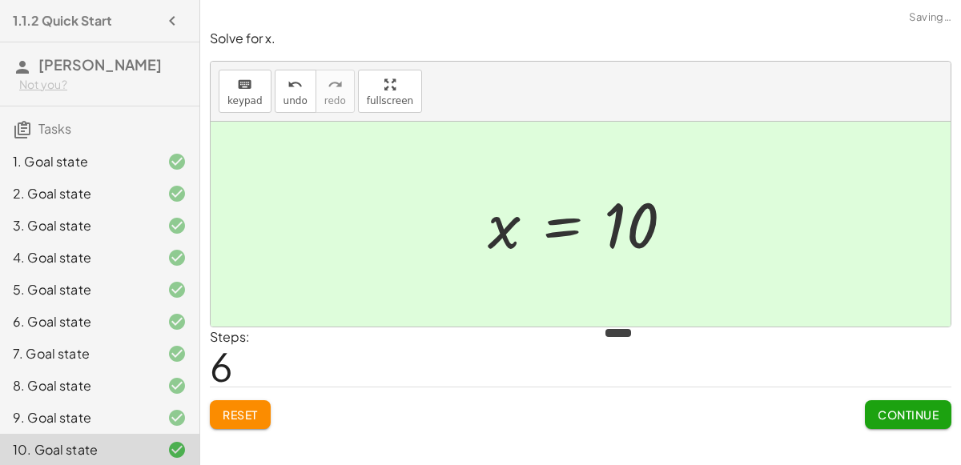
click at [0, 0] on div "Solve for x. keyboard keypad undo undo redo redo fullscreen + · 3 · x + 5 = 35 …" at bounding box center [0, 0] width 0 height 0
click at [905, 419] on span "Continue" at bounding box center [908, 415] width 61 height 14
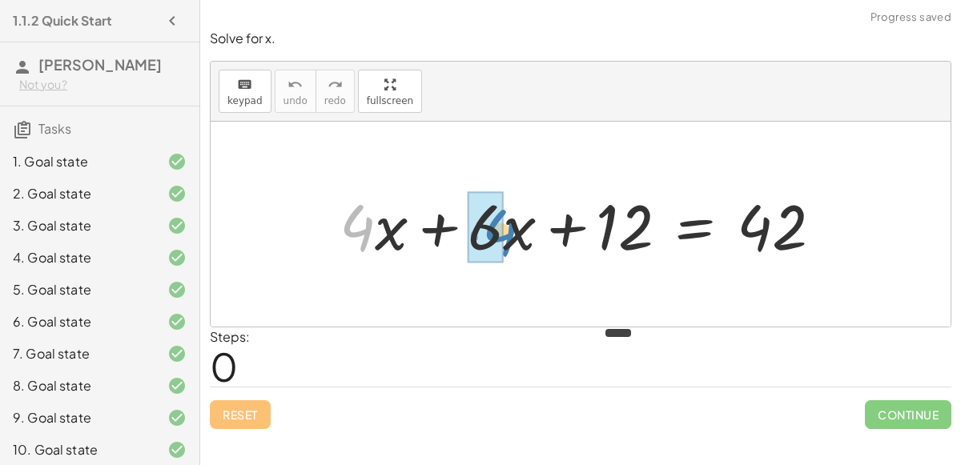
drag, startPoint x: 363, startPoint y: 242, endPoint x: 506, endPoint y: 247, distance: 143.5
click at [506, 247] on div at bounding box center [588, 224] width 512 height 83
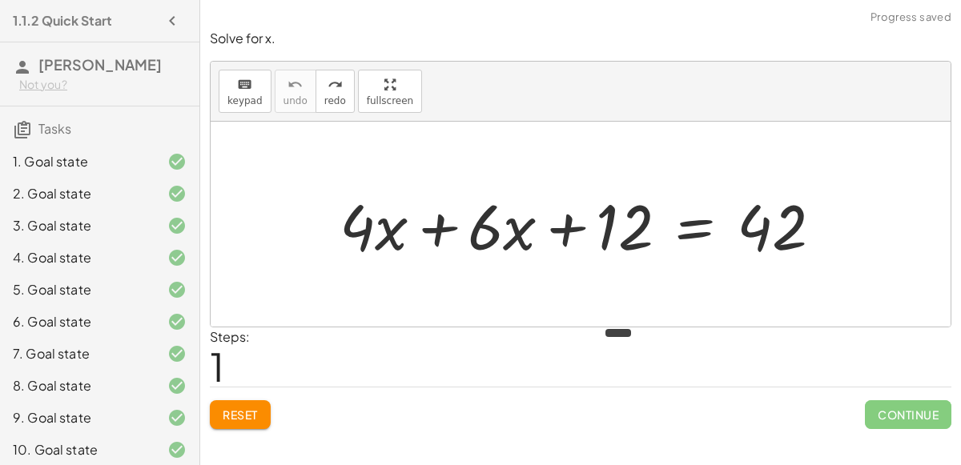
click at [697, 228] on div at bounding box center [588, 224] width 512 height 83
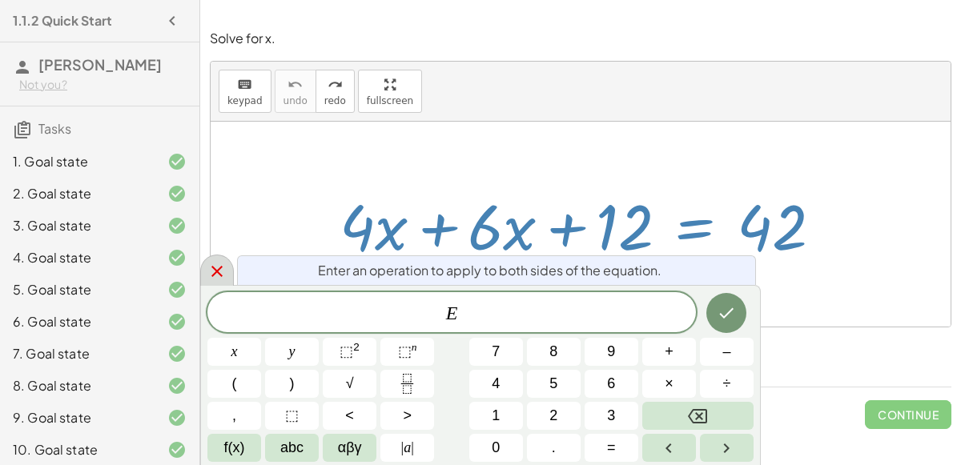
click at [220, 268] on icon at bounding box center [217, 271] width 11 height 11
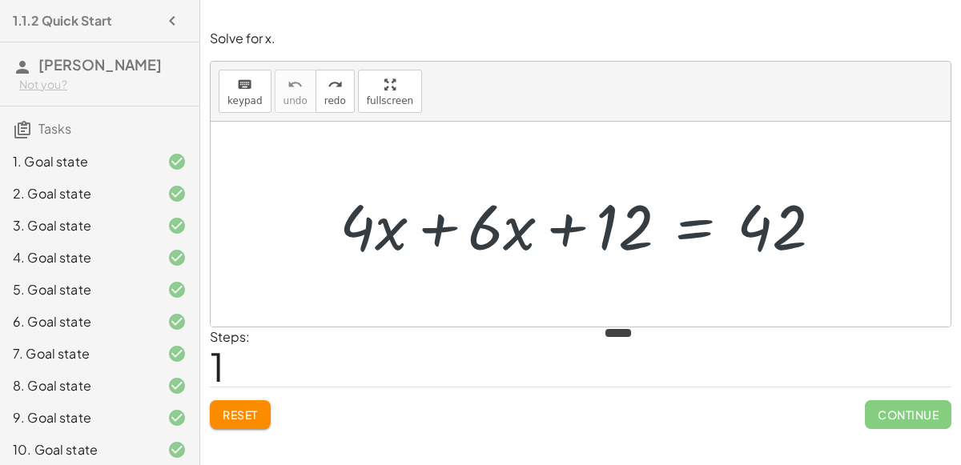
scroll to position [70, 0]
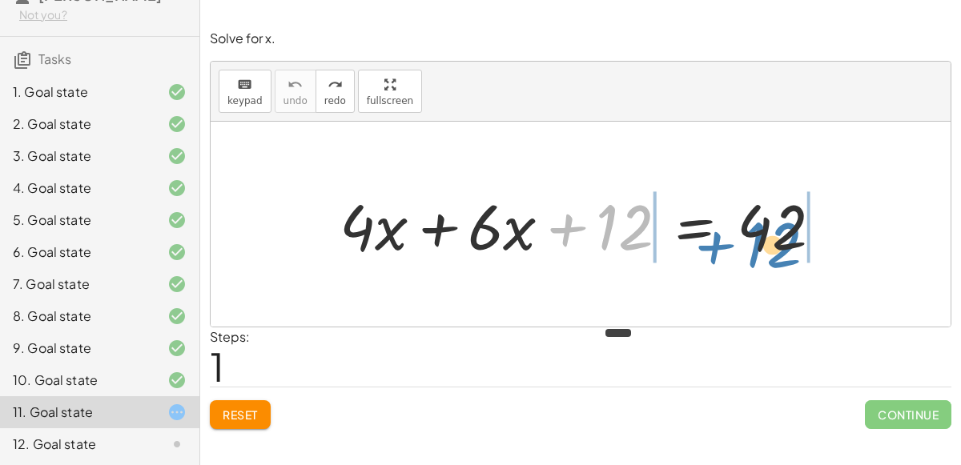
drag, startPoint x: 614, startPoint y: 234, endPoint x: 762, endPoint y: 252, distance: 148.5
click at [762, 252] on div at bounding box center [588, 224] width 512 height 83
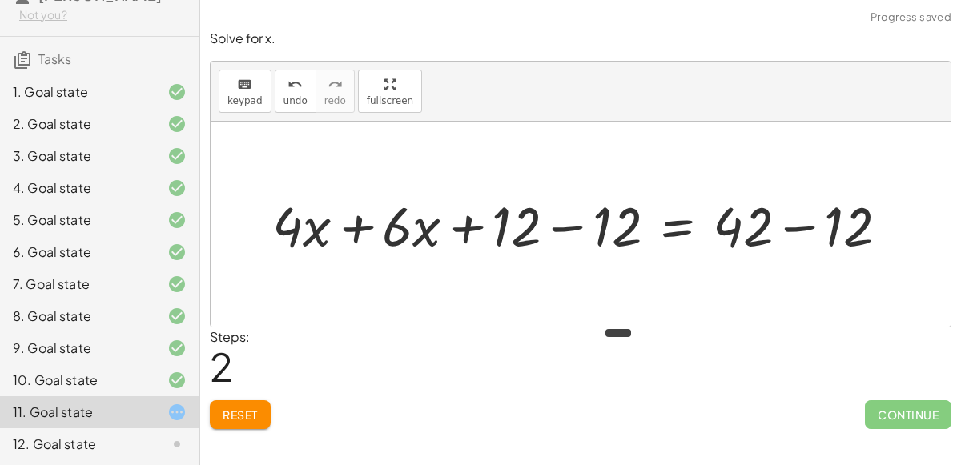
click at [510, 230] on div at bounding box center [592, 224] width 617 height 69
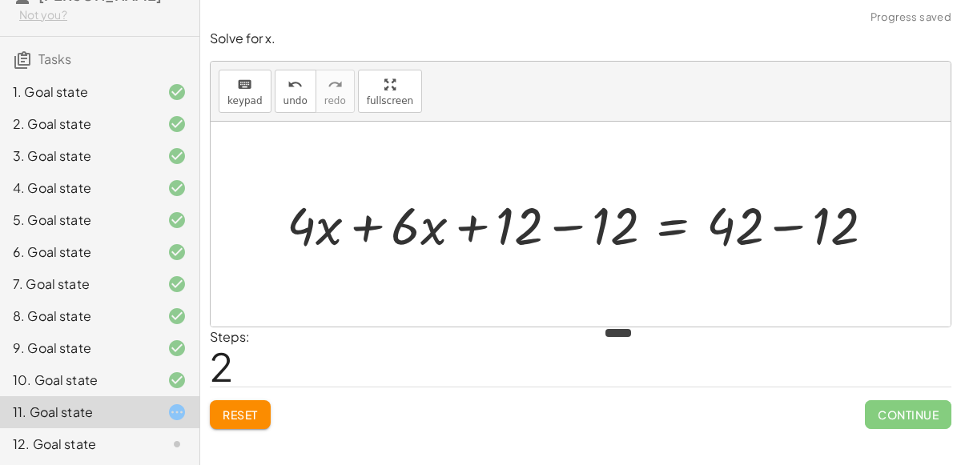
click at [556, 222] on div at bounding box center [587, 224] width 617 height 69
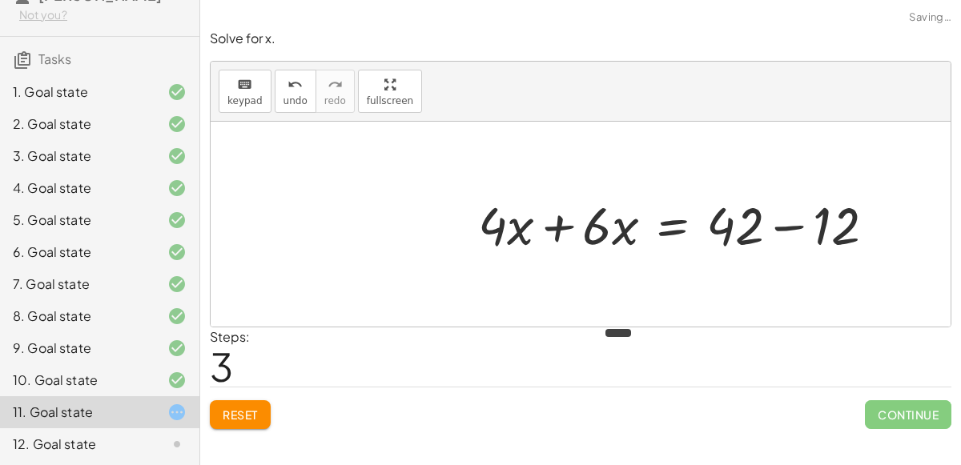
click at [783, 228] on div at bounding box center [682, 224] width 425 height 69
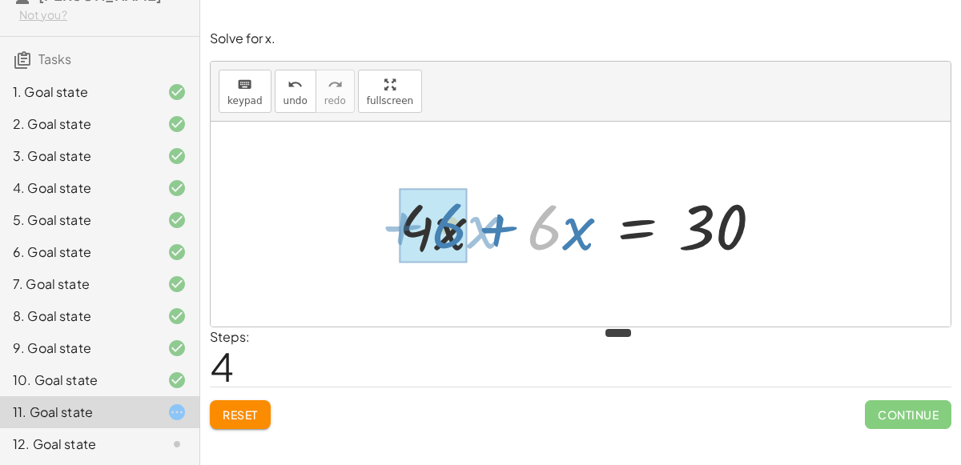
drag, startPoint x: 547, startPoint y: 231, endPoint x: 449, endPoint y: 228, distance: 97.8
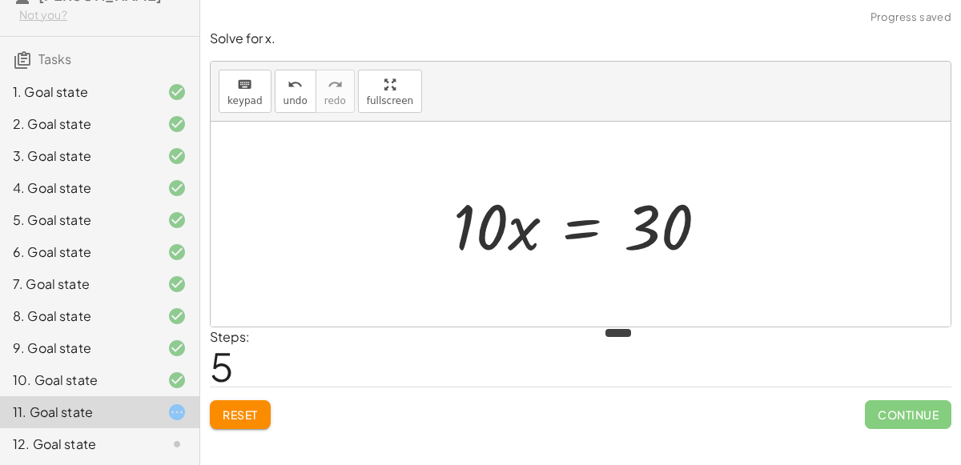
click at [488, 217] on div at bounding box center [586, 224] width 283 height 83
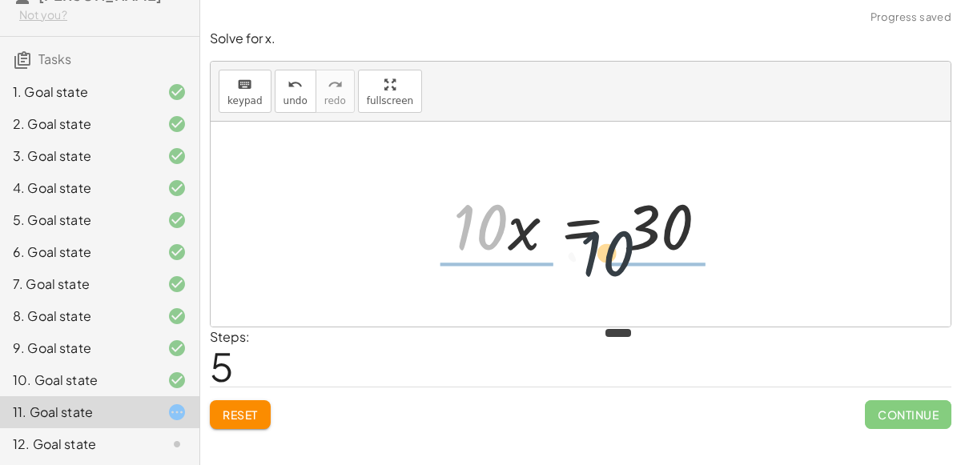
drag, startPoint x: 488, startPoint y: 217, endPoint x: 630, endPoint y: 247, distance: 144.9
click at [630, 247] on div at bounding box center [586, 224] width 283 height 83
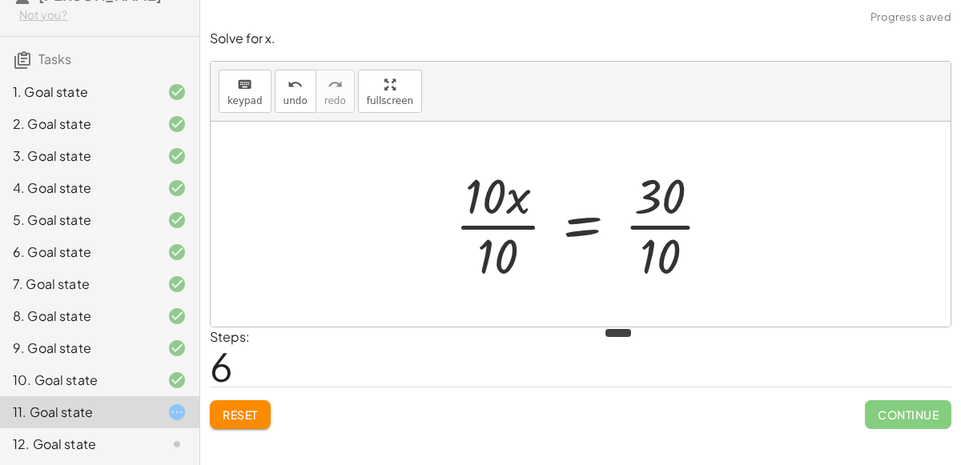
click at [663, 203] on div at bounding box center [590, 224] width 286 height 123
click at [500, 224] on div at bounding box center [588, 224] width 286 height 123
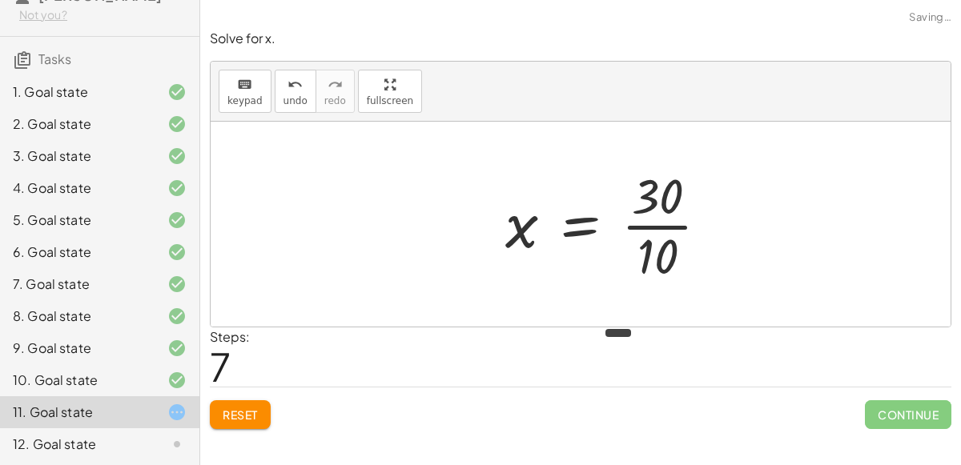
click at [665, 220] on div at bounding box center [614, 224] width 232 height 123
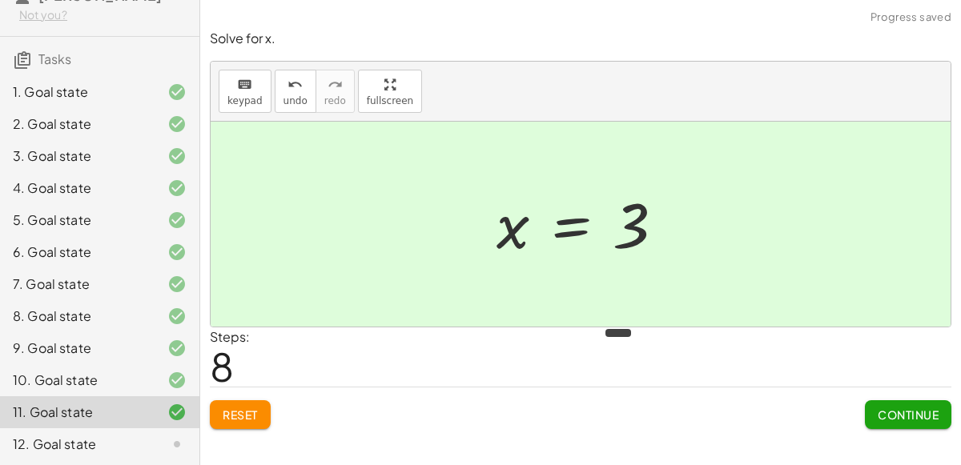
click at [900, 408] on span "Continue" at bounding box center [908, 415] width 61 height 14
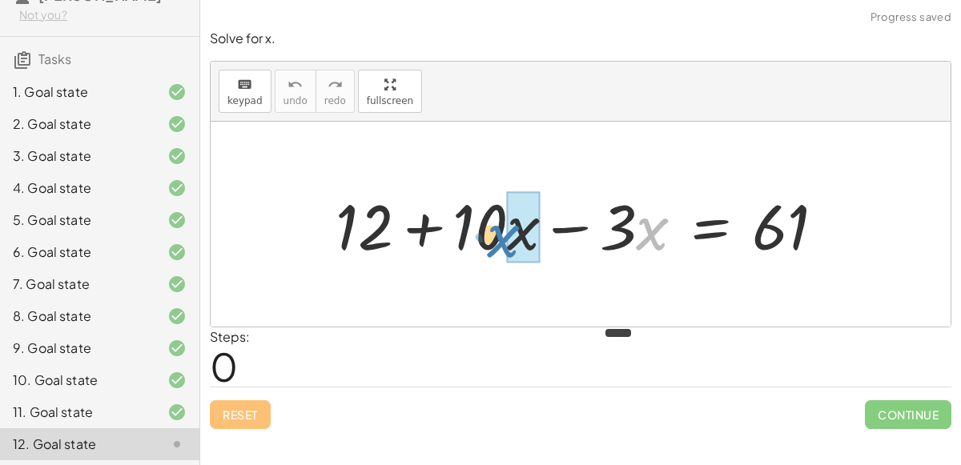
drag, startPoint x: 656, startPoint y: 218, endPoint x: 505, endPoint y: 219, distance: 151.4
click at [505, 219] on div at bounding box center [587, 224] width 519 height 83
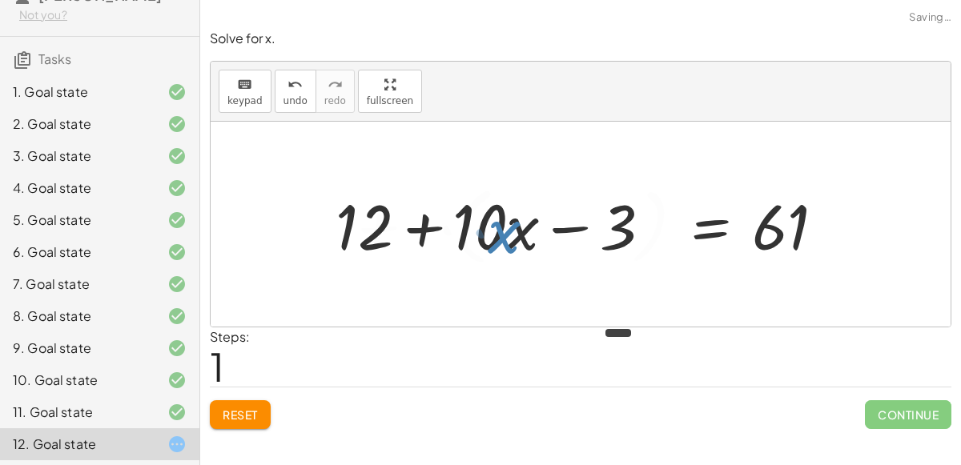
click at [505, 219] on div at bounding box center [564, 225] width 565 height 92
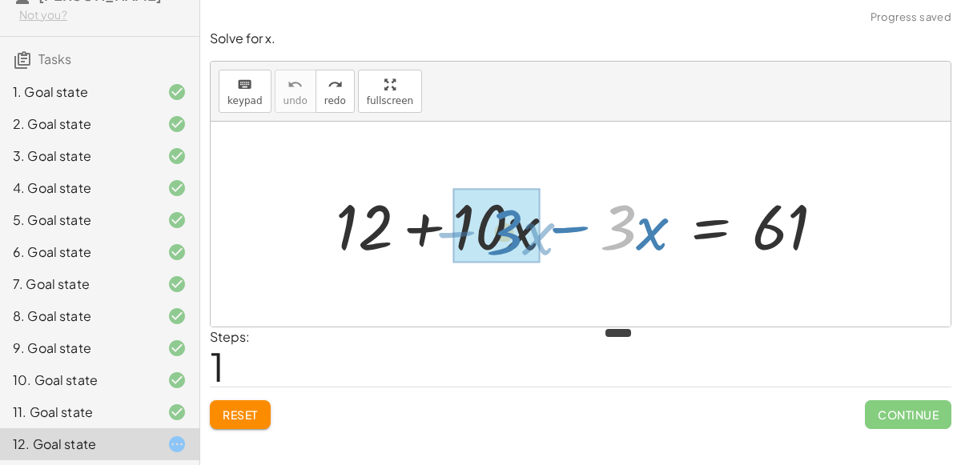
drag, startPoint x: 617, startPoint y: 241, endPoint x: 503, endPoint y: 246, distance: 113.9
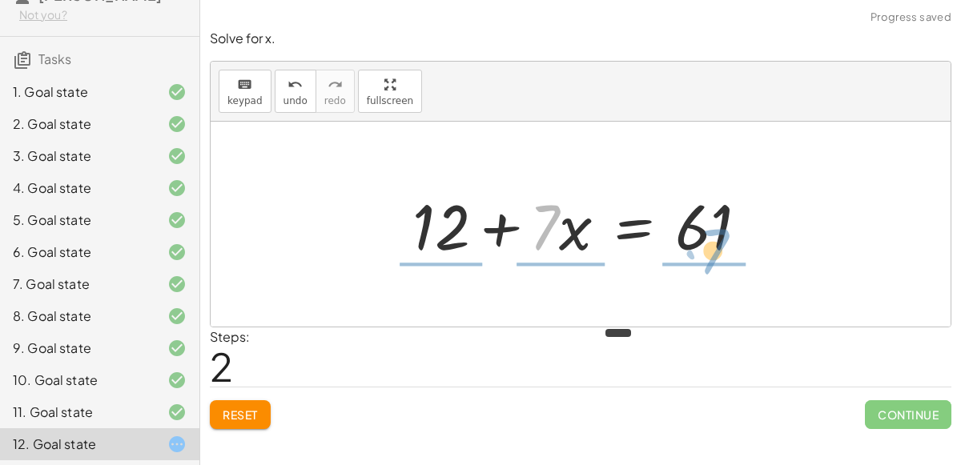
drag, startPoint x: 540, startPoint y: 244, endPoint x: 707, endPoint y: 271, distance: 169.6
click at [707, 271] on div "+ 12 + · 10 · x − · 3 · x = 61 · 7 + 12 + · x = 61 · 7" at bounding box center [581, 224] width 740 height 205
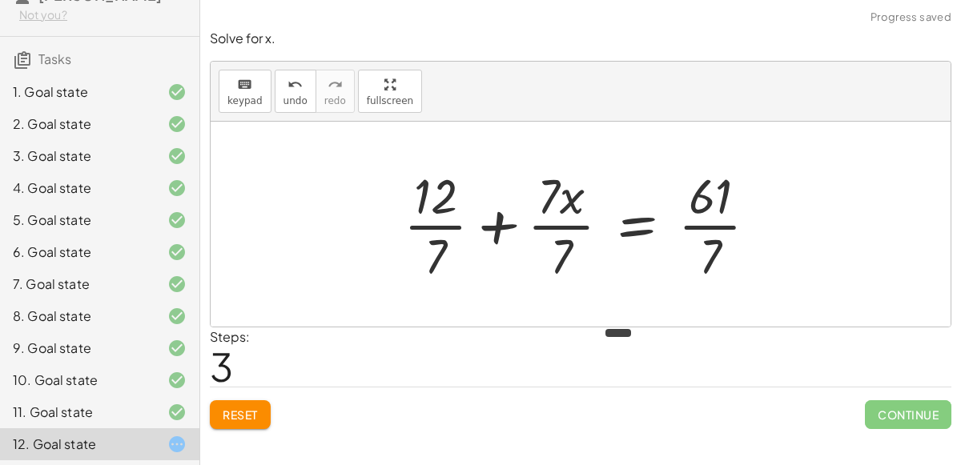
click at [551, 227] on div at bounding box center [587, 224] width 383 height 123
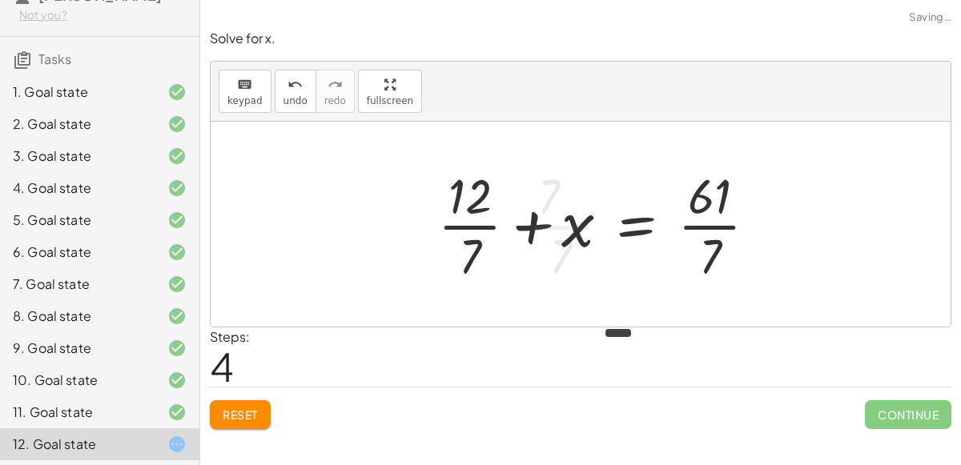
click at [478, 227] on div at bounding box center [604, 224] width 348 height 123
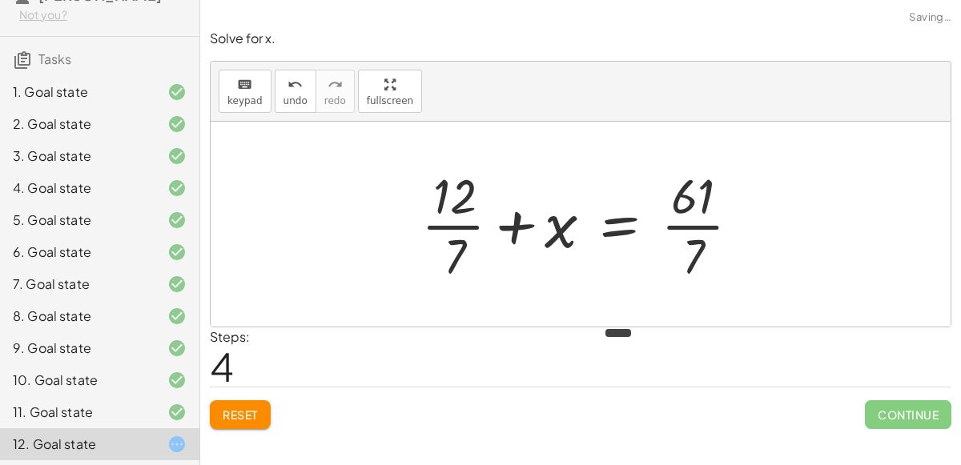
click at [458, 223] on div at bounding box center [587, 224] width 348 height 123
click at [684, 220] on div at bounding box center [587, 224] width 348 height 123
click at [295, 91] on icon "undo" at bounding box center [295, 84] width 15 height 19
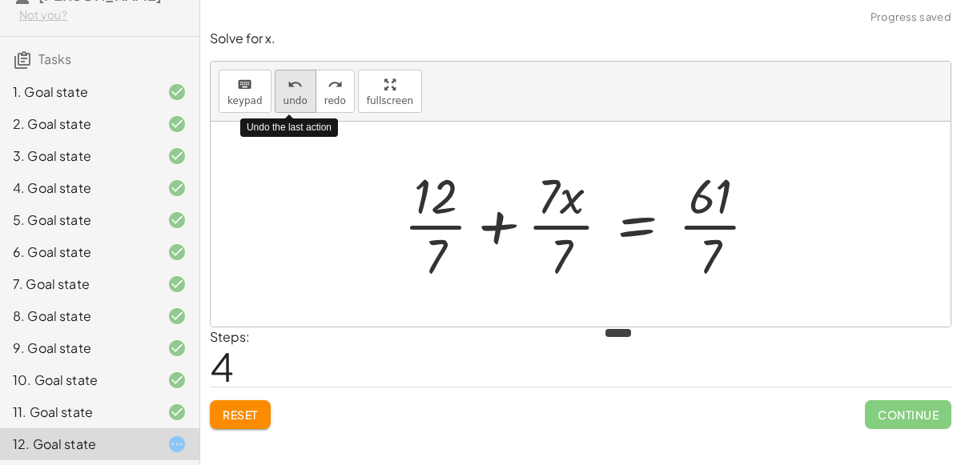
click at [291, 91] on icon "undo" at bounding box center [295, 84] width 15 height 19
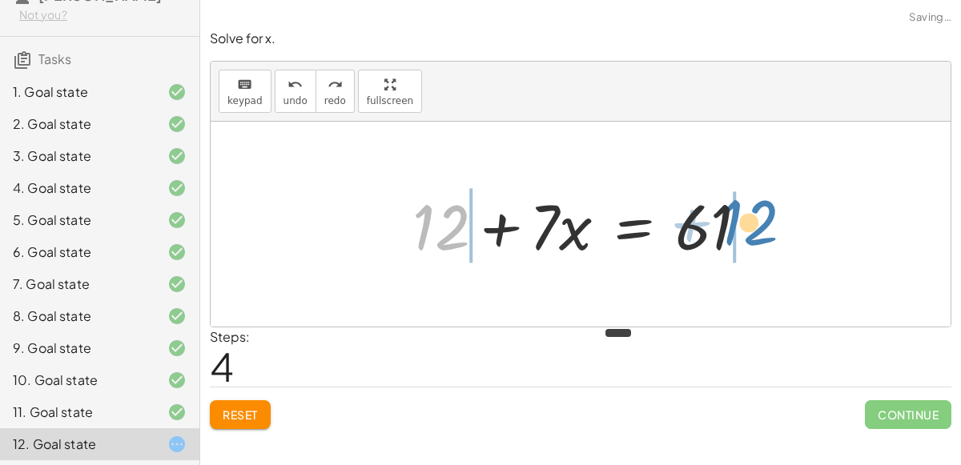
drag, startPoint x: 449, startPoint y: 242, endPoint x: 745, endPoint y: 240, distance: 296.4
click at [745, 240] on div at bounding box center [587, 224] width 365 height 83
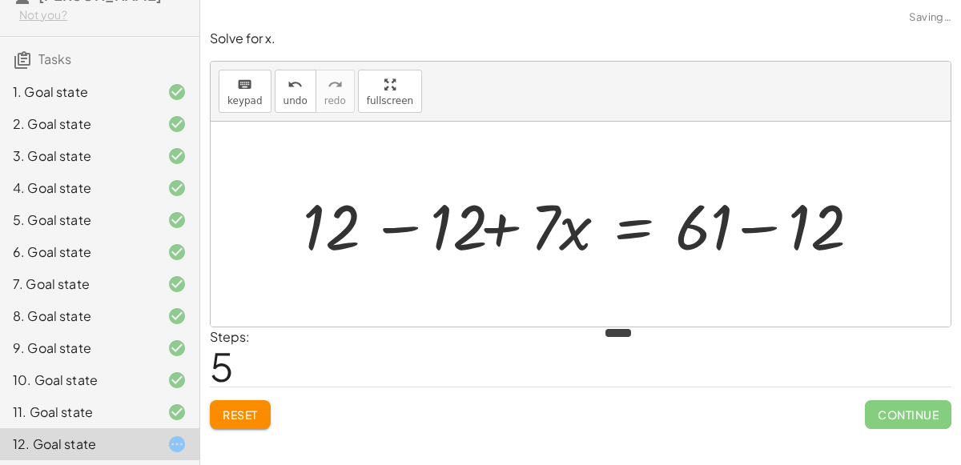
click at [744, 240] on div at bounding box center [587, 224] width 599 height 83
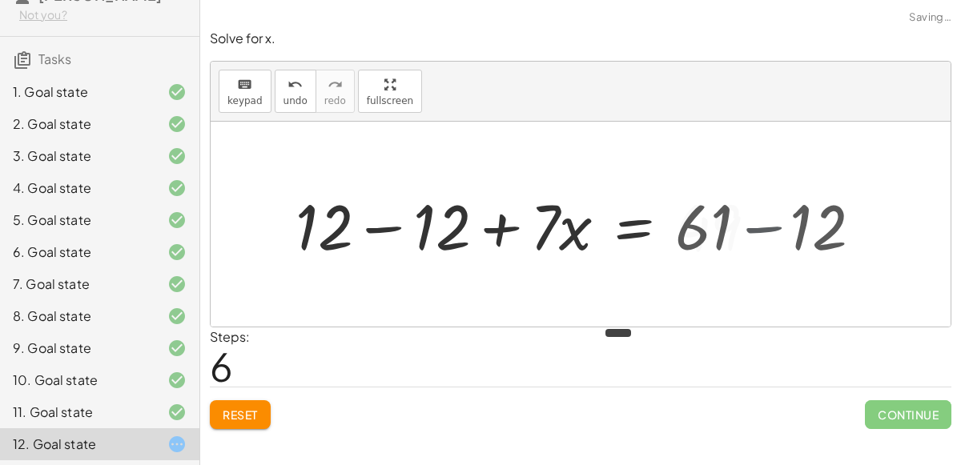
click at [744, 240] on div at bounding box center [533, 224] width 491 height 83
click at [399, 230] on div at bounding box center [533, 224] width 491 height 83
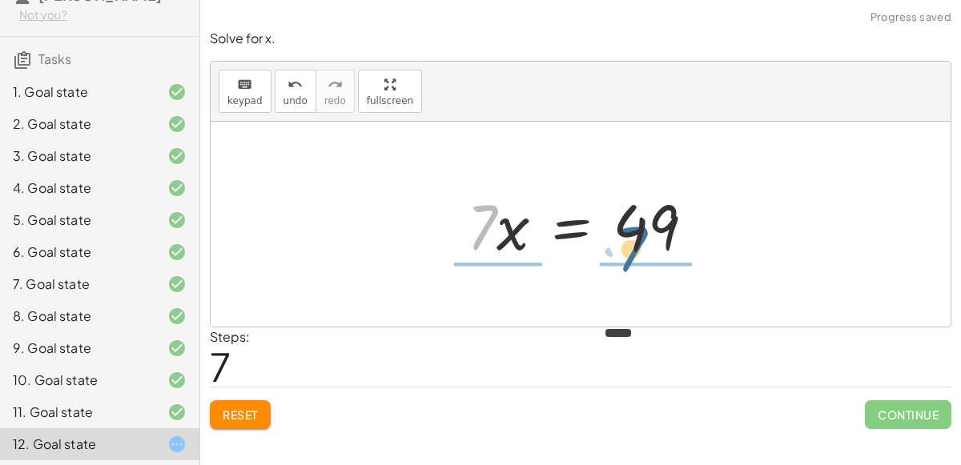
drag, startPoint x: 478, startPoint y: 243, endPoint x: 627, endPoint y: 264, distance: 150.5
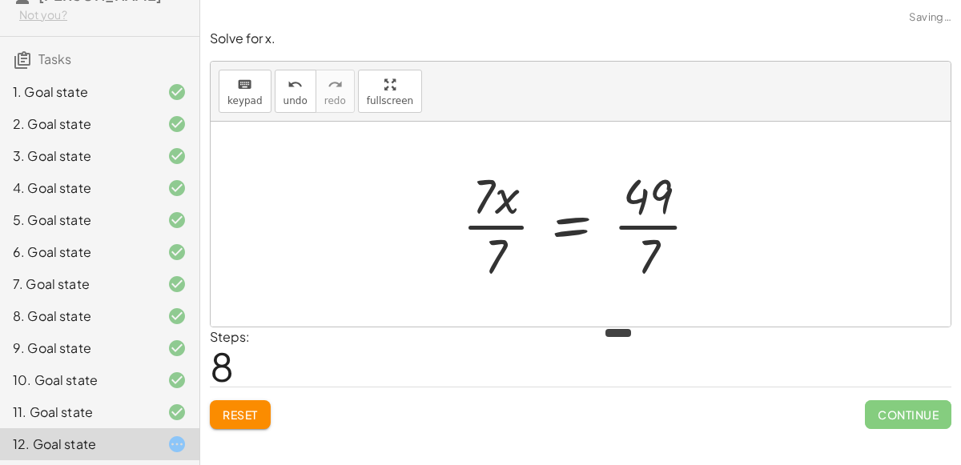
click at [498, 226] on div at bounding box center [587, 224] width 266 height 123
click at [651, 212] on div at bounding box center [604, 224] width 231 height 123
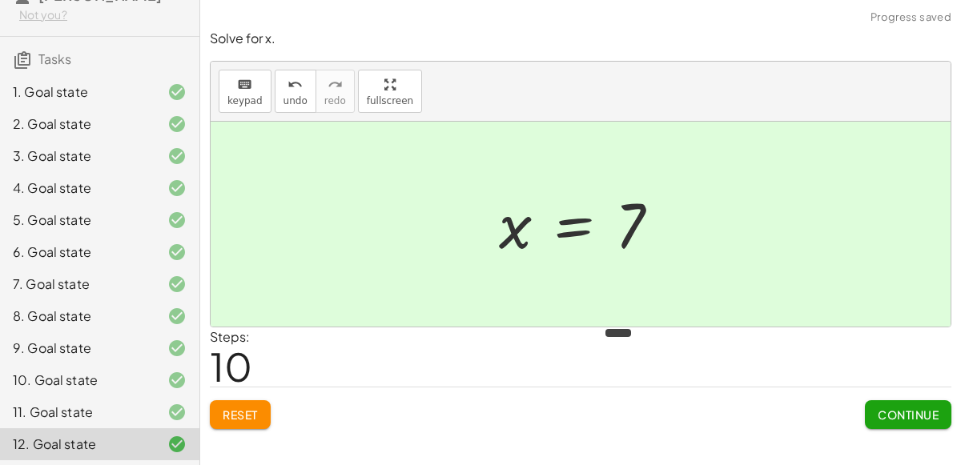
click at [921, 429] on div "Solve for x. keyboard keypad undo undo redo redo fullscreen + 12 + · 10 · x − ·…" at bounding box center [580, 229] width 761 height 419
click at [921, 419] on span "Continue" at bounding box center [908, 415] width 61 height 14
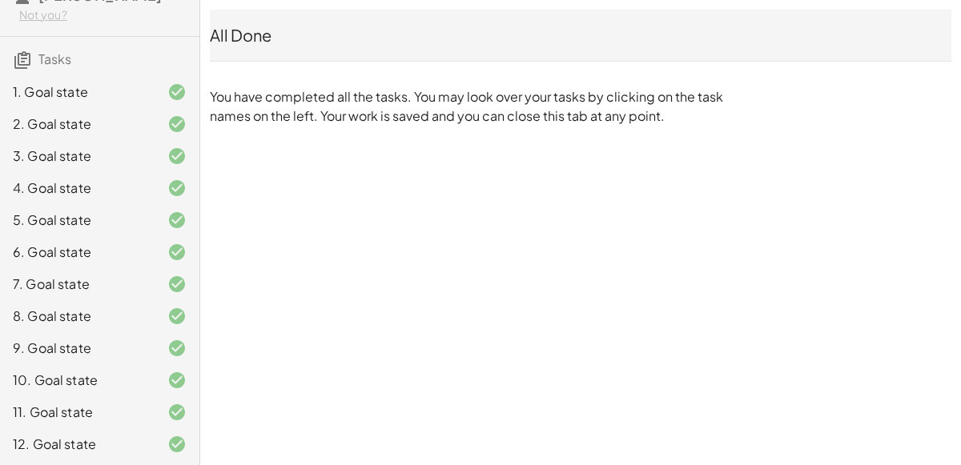
scroll to position [0, 0]
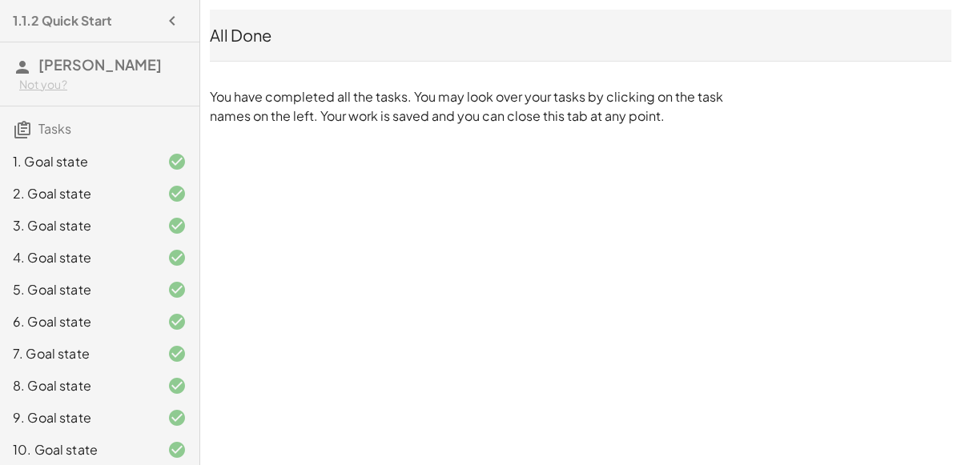
click at [176, 22] on icon "button" at bounding box center [172, 20] width 19 height 19
